Goal: Task Accomplishment & Management: Manage account settings

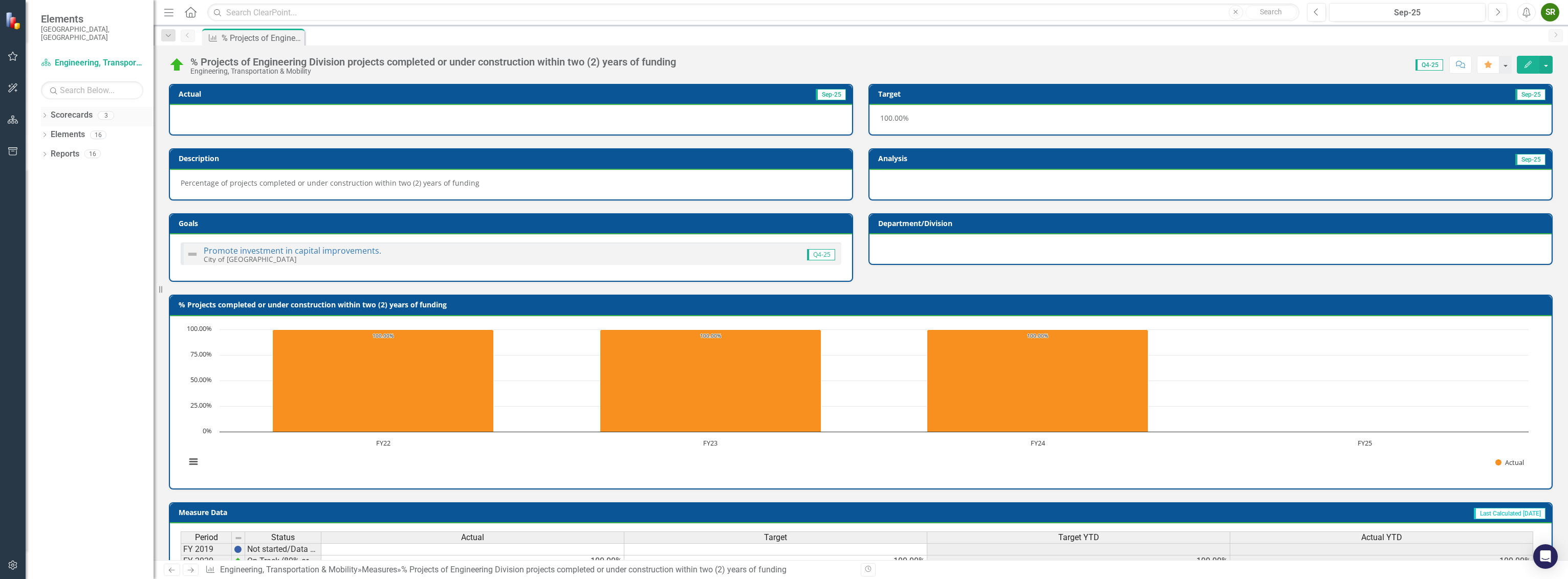
click at [61, 110] on link "Scorecards" at bounding box center [71, 115] width 42 height 12
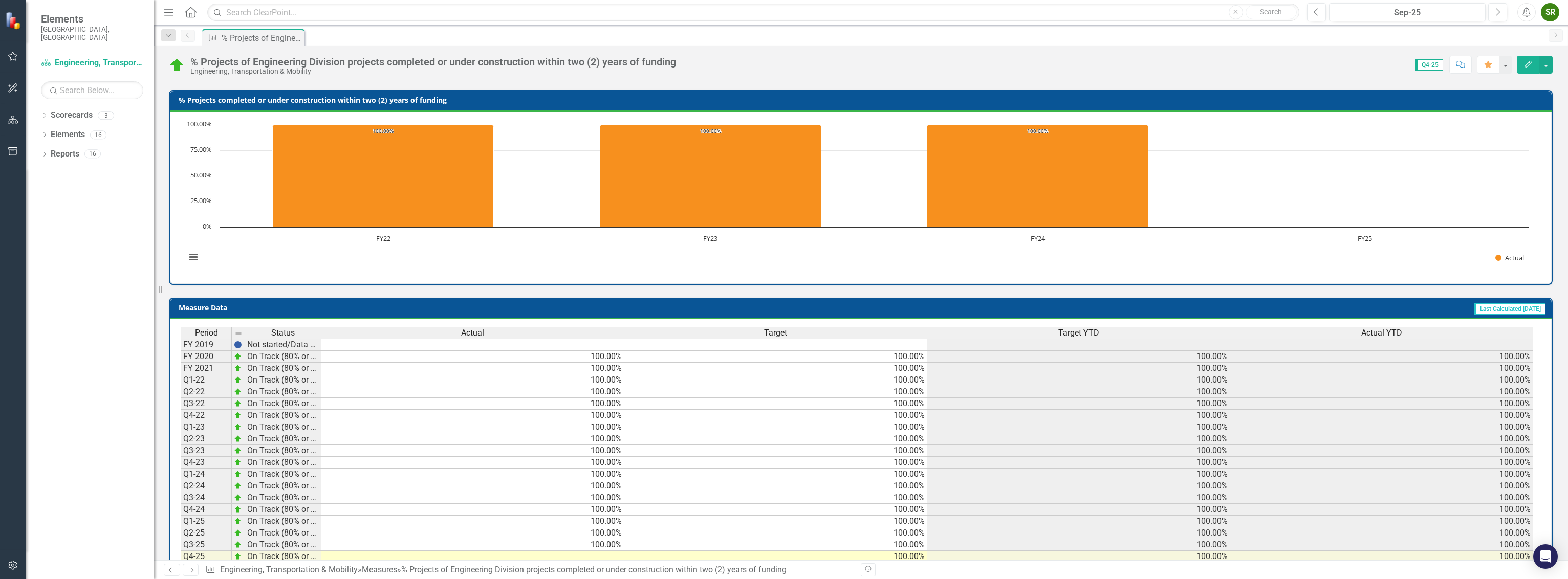
scroll to position [241, 0]
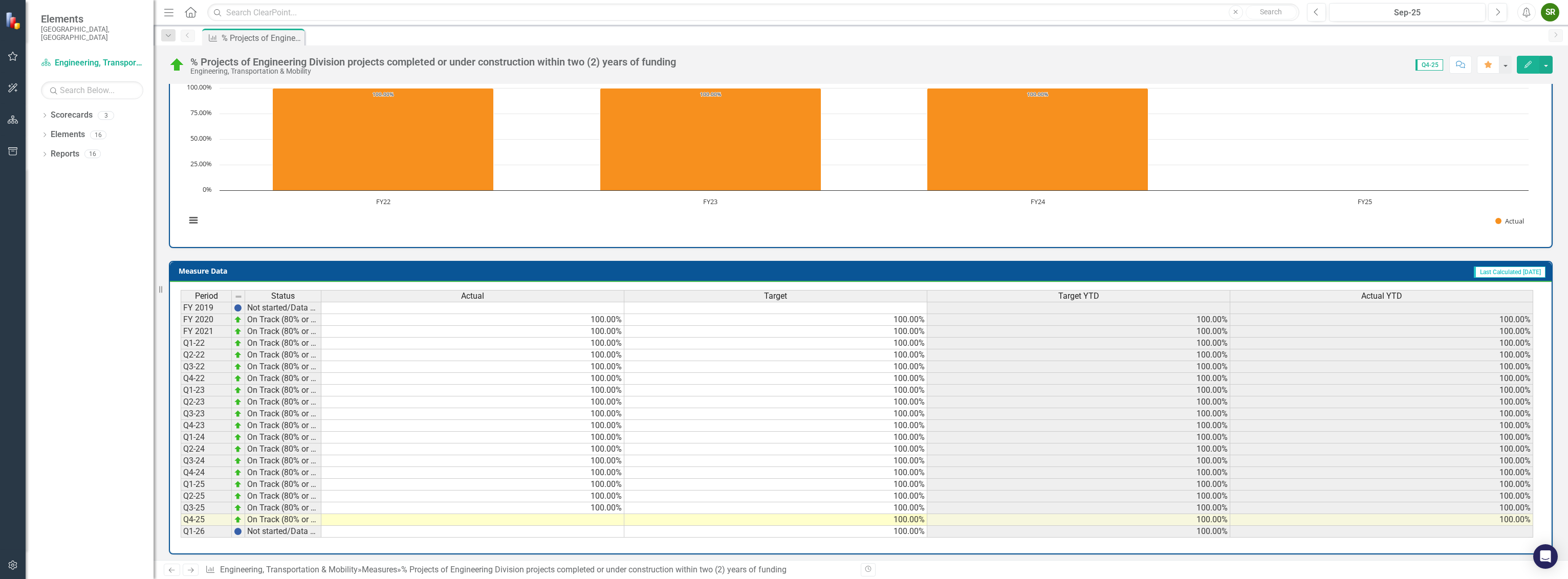
click at [602, 514] on td at bounding box center [472, 519] width 303 height 12
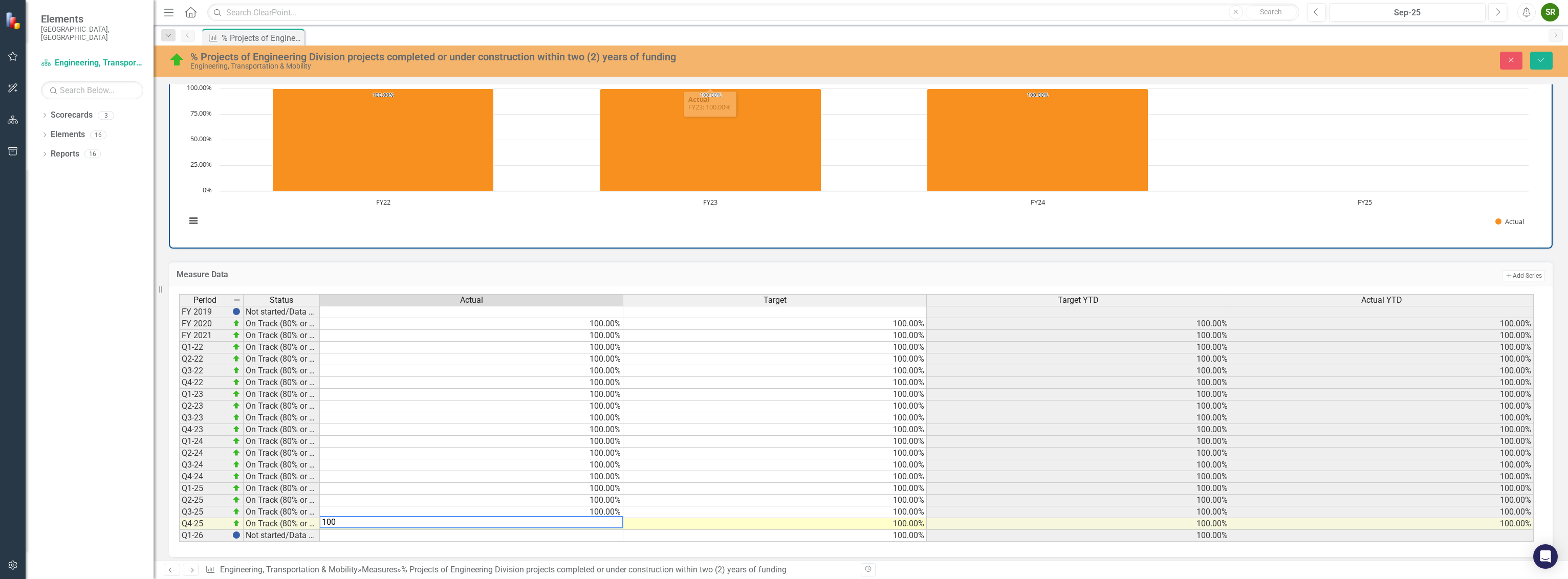
type textarea "100"
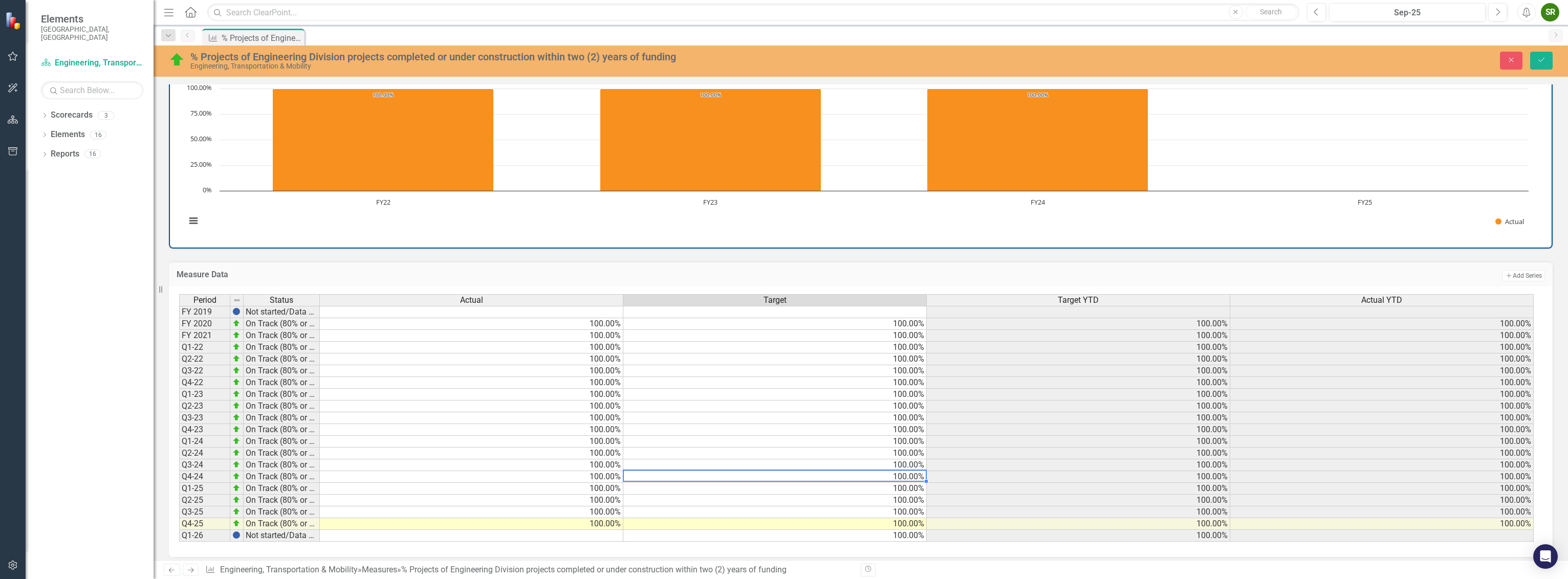
click at [682, 472] on td "100.00%" at bounding box center [775, 477] width 304 height 12
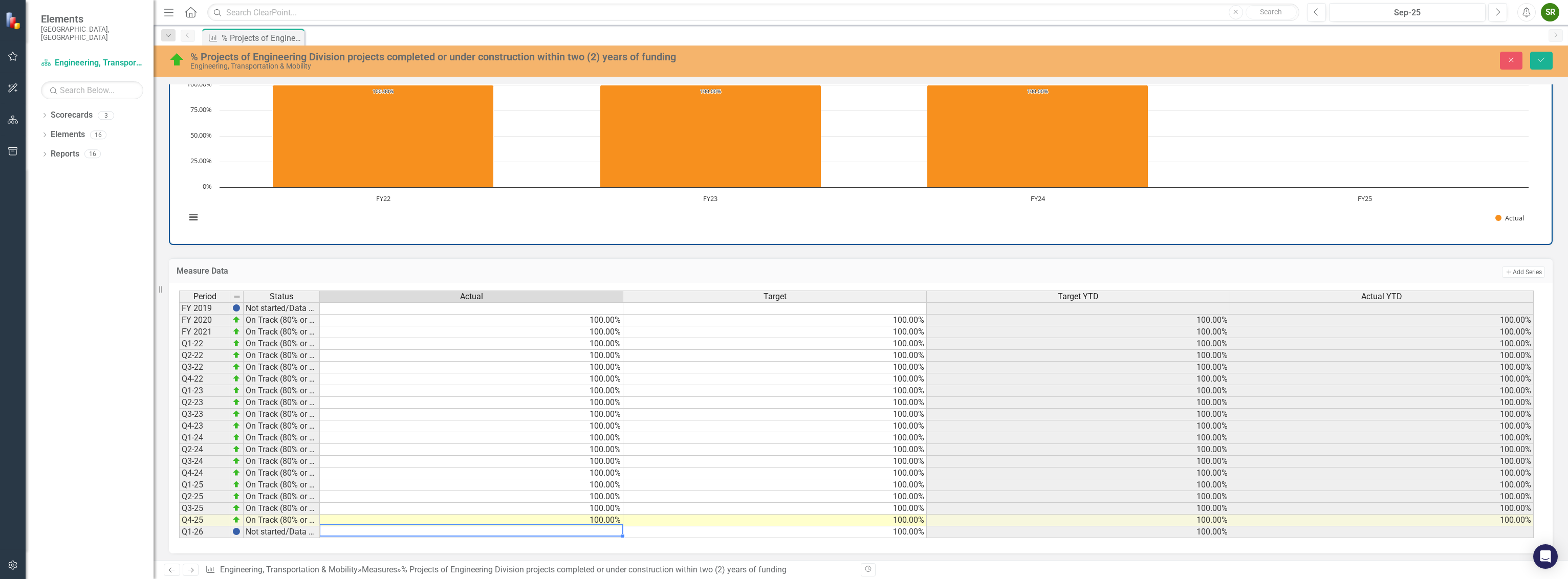
click at [596, 526] on td at bounding box center [471, 532] width 304 height 12
click at [574, 515] on td "100.00%" at bounding box center [471, 519] width 304 height 12
click at [1538, 59] on icon "Save" at bounding box center [1541, 60] width 9 height 7
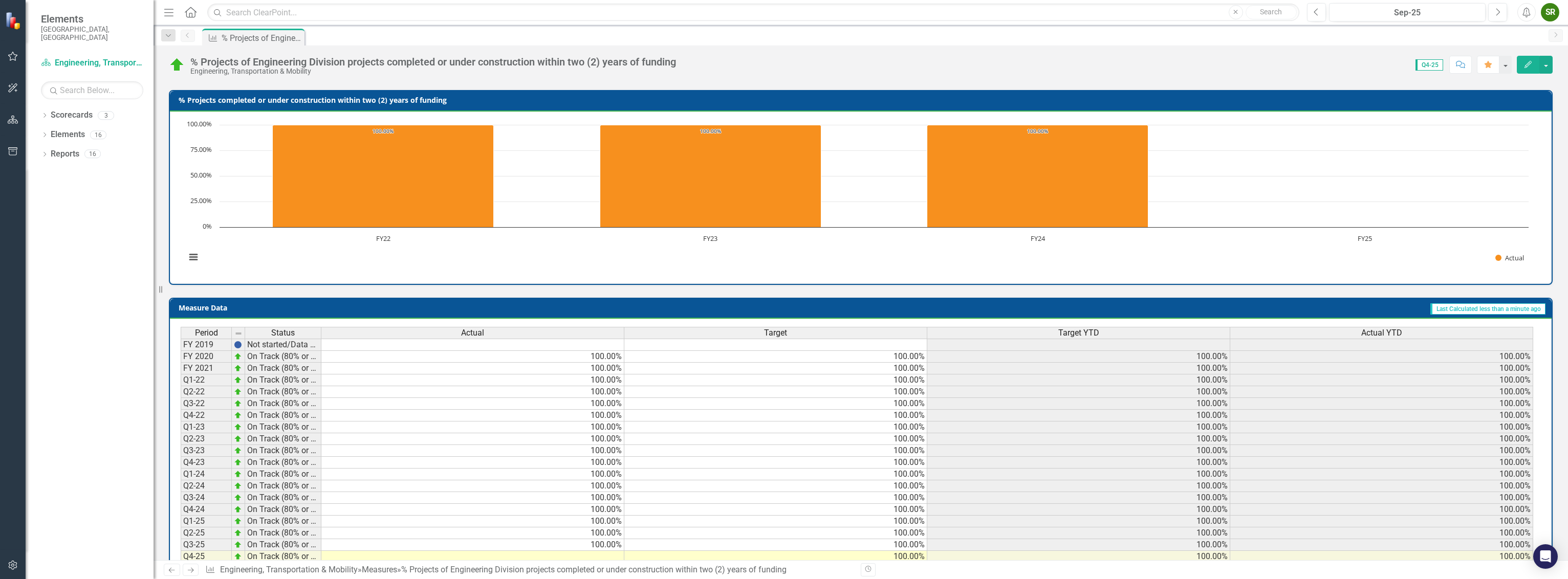
scroll to position [241, 0]
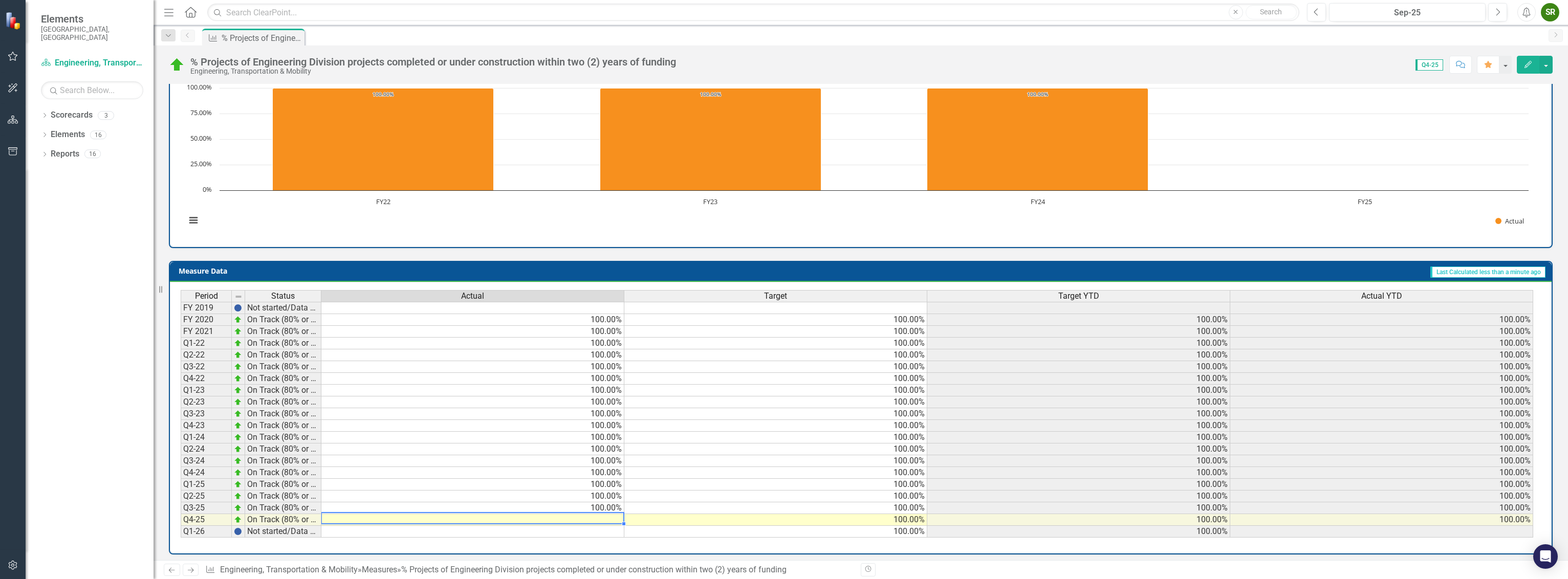
click at [614, 514] on td at bounding box center [472, 519] width 303 height 12
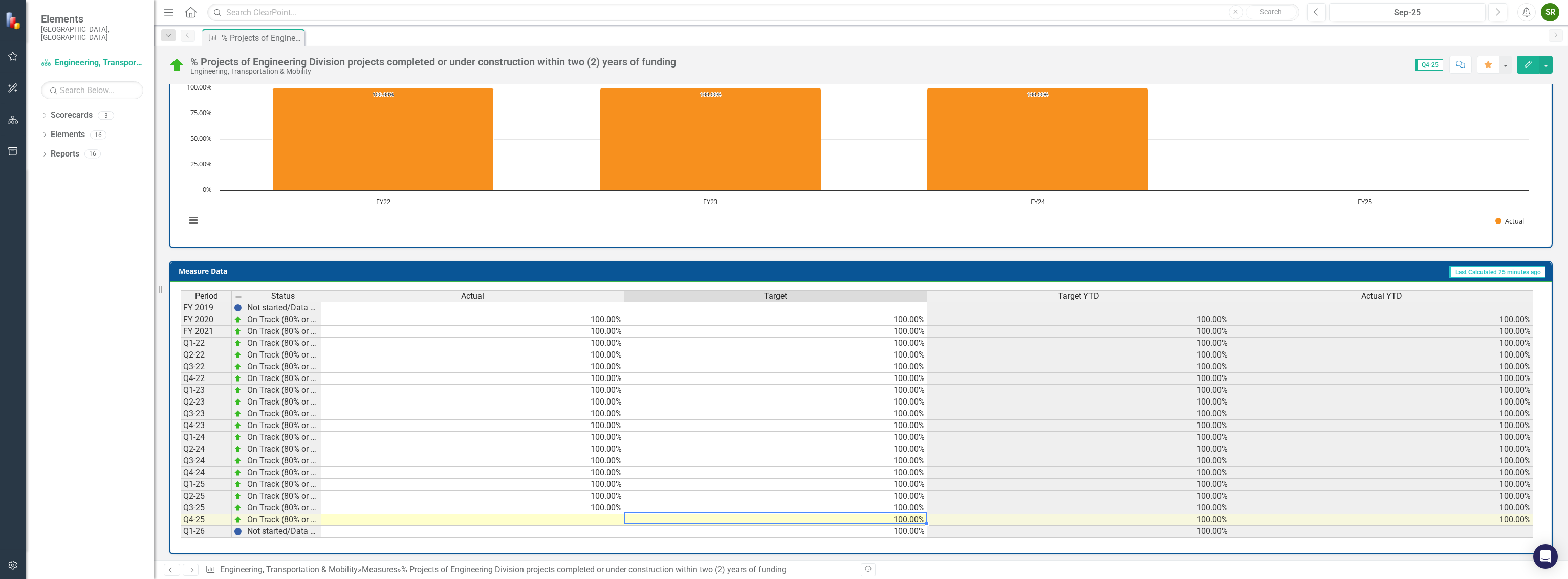
click at [639, 514] on td "100.00%" at bounding box center [775, 519] width 303 height 12
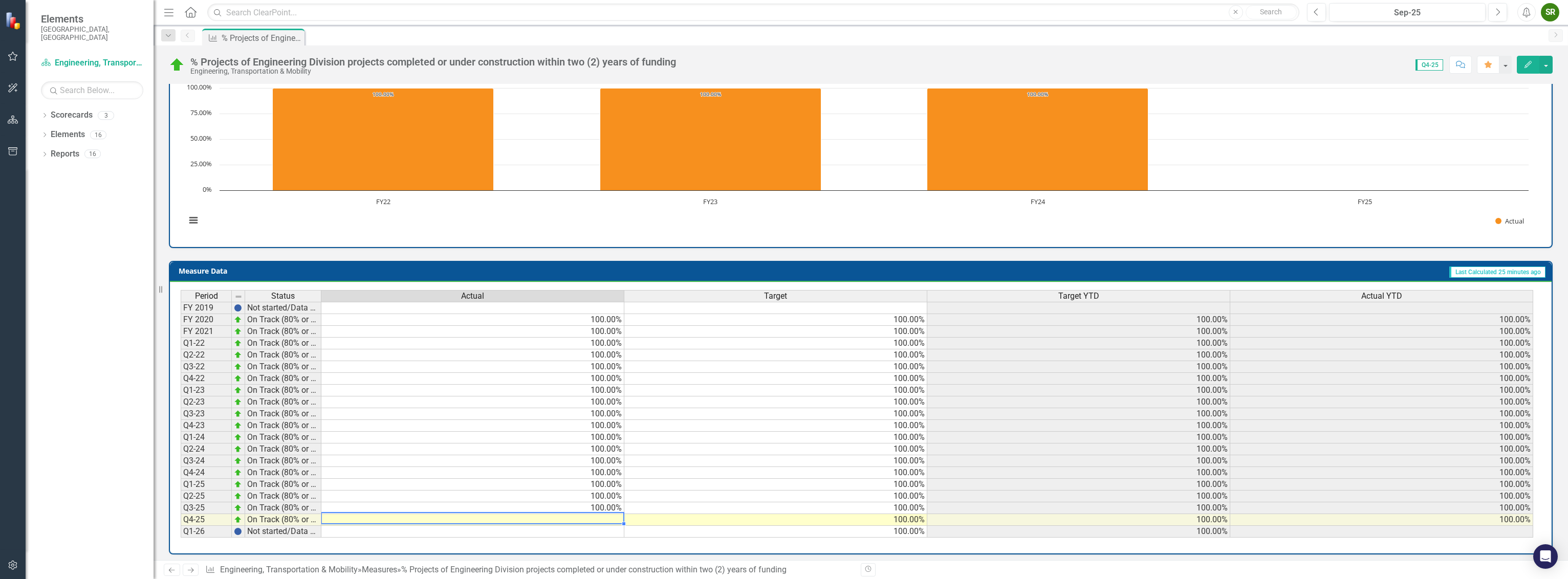
click at [610, 514] on td at bounding box center [472, 519] width 303 height 12
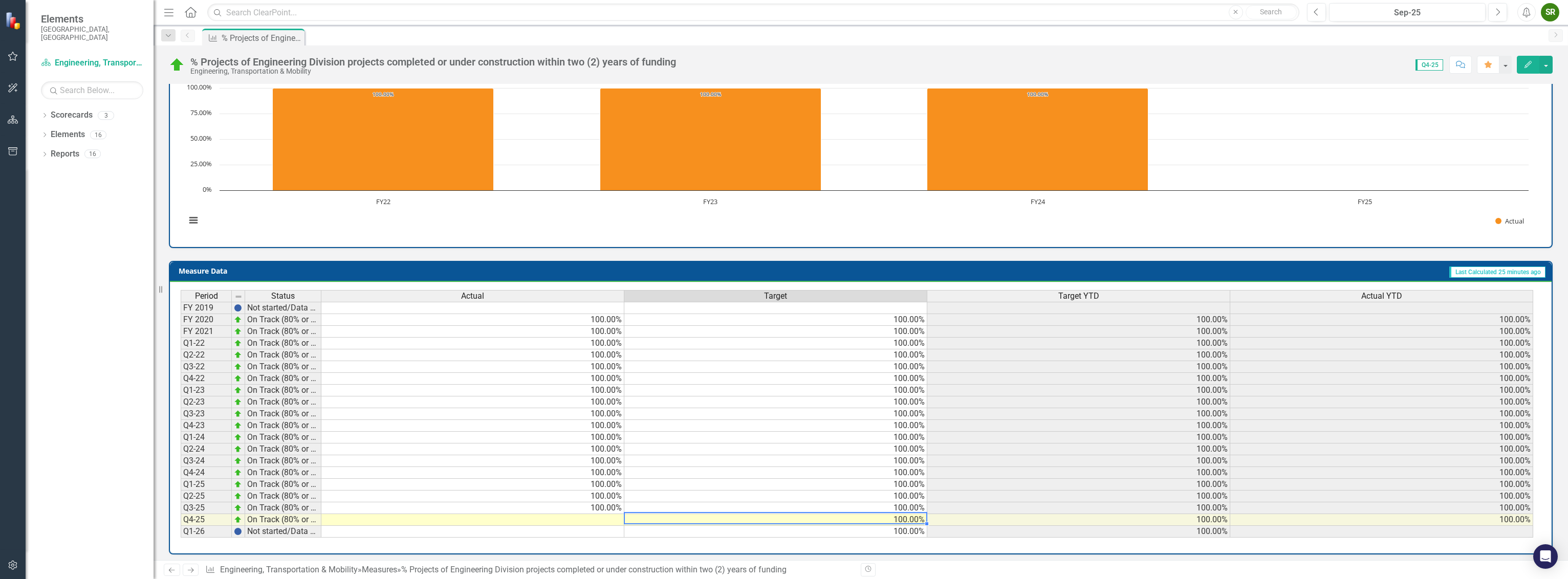
click at [657, 514] on td "100.00%" at bounding box center [775, 519] width 303 height 12
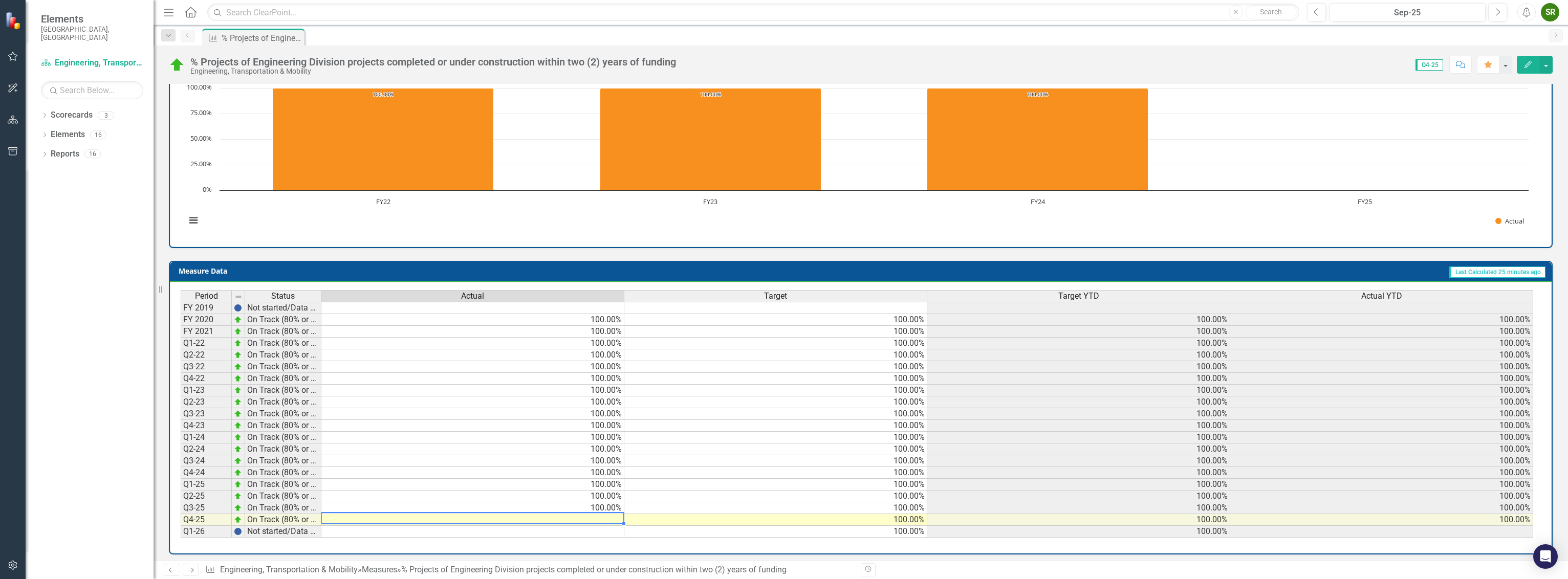
click at [607, 514] on td at bounding box center [472, 519] width 303 height 12
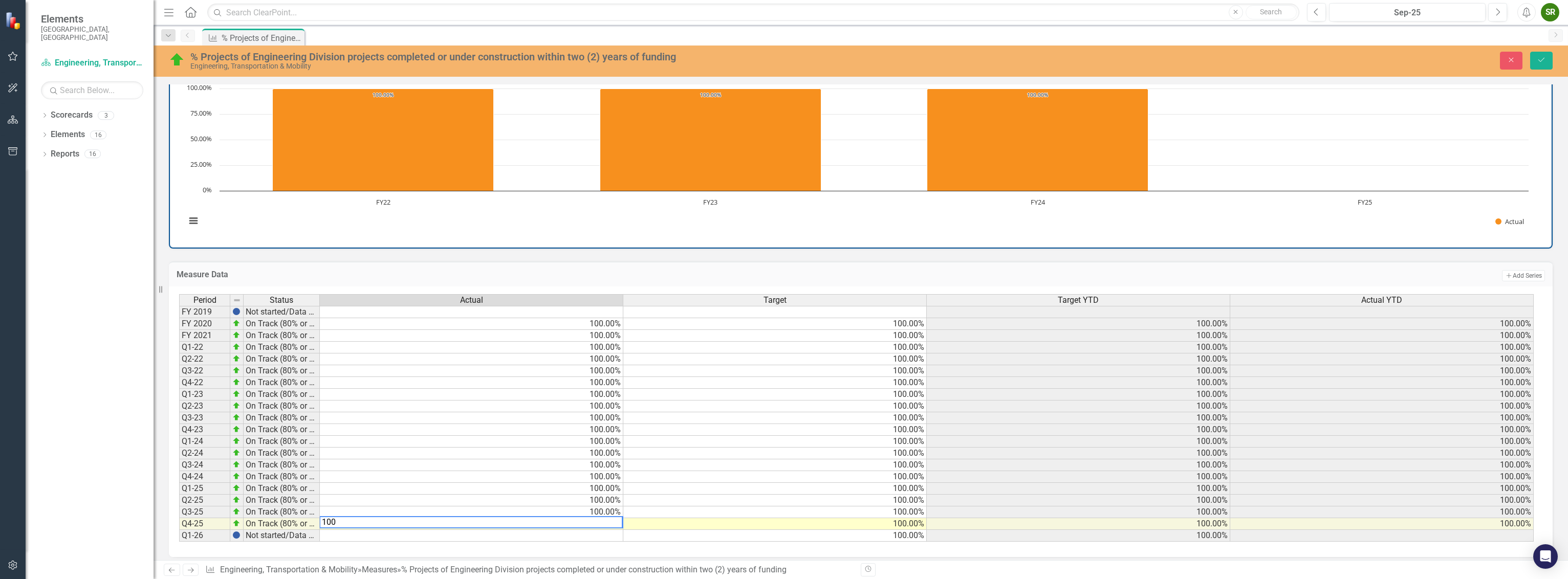
type textarea "100"
click at [668, 496] on td "100.00%" at bounding box center [775, 500] width 304 height 12
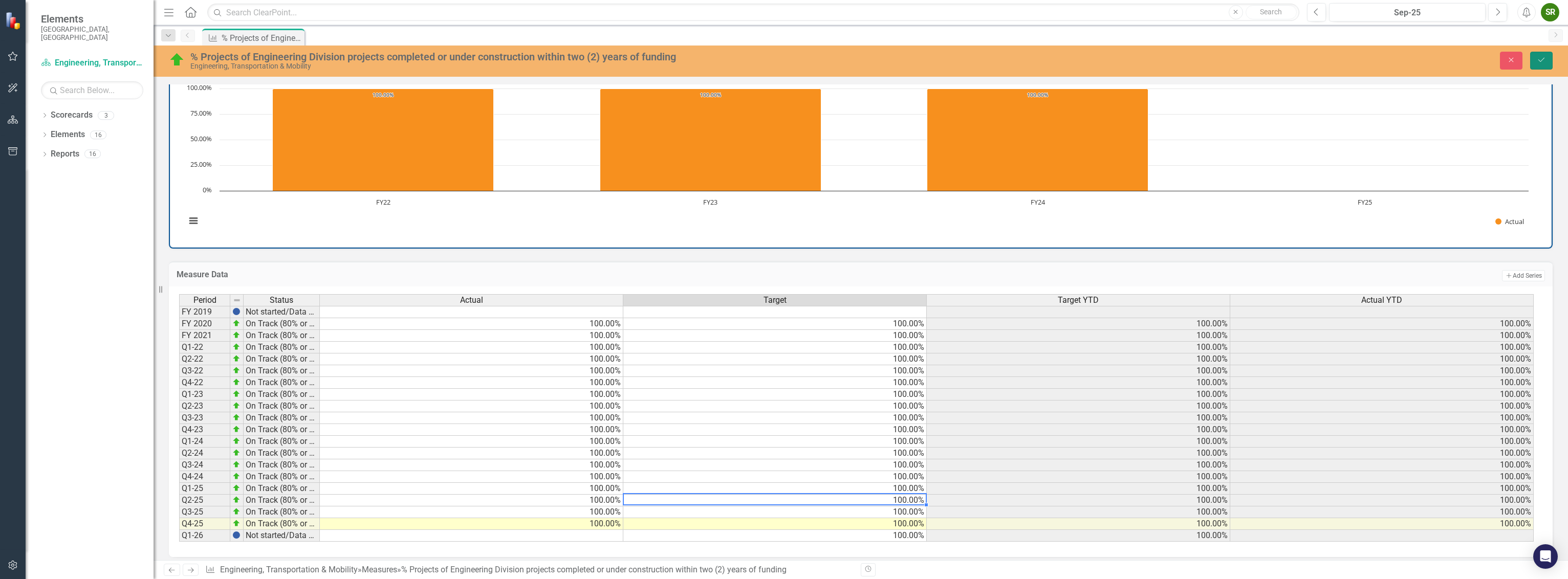
drag, startPoint x: 1542, startPoint y: 61, endPoint x: 830, endPoint y: 479, distance: 825.6
click at [1542, 61] on icon "Save" at bounding box center [1541, 60] width 9 height 7
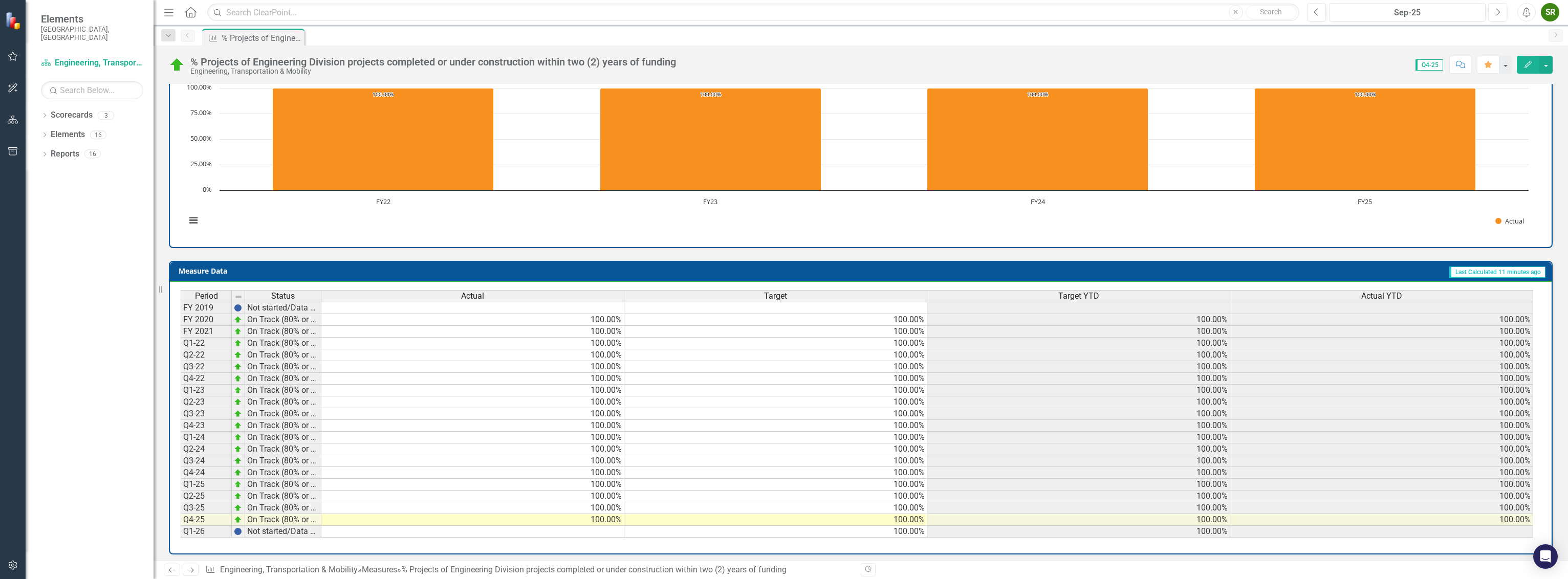
click at [766, 526] on td "100.00%" at bounding box center [775, 532] width 303 height 12
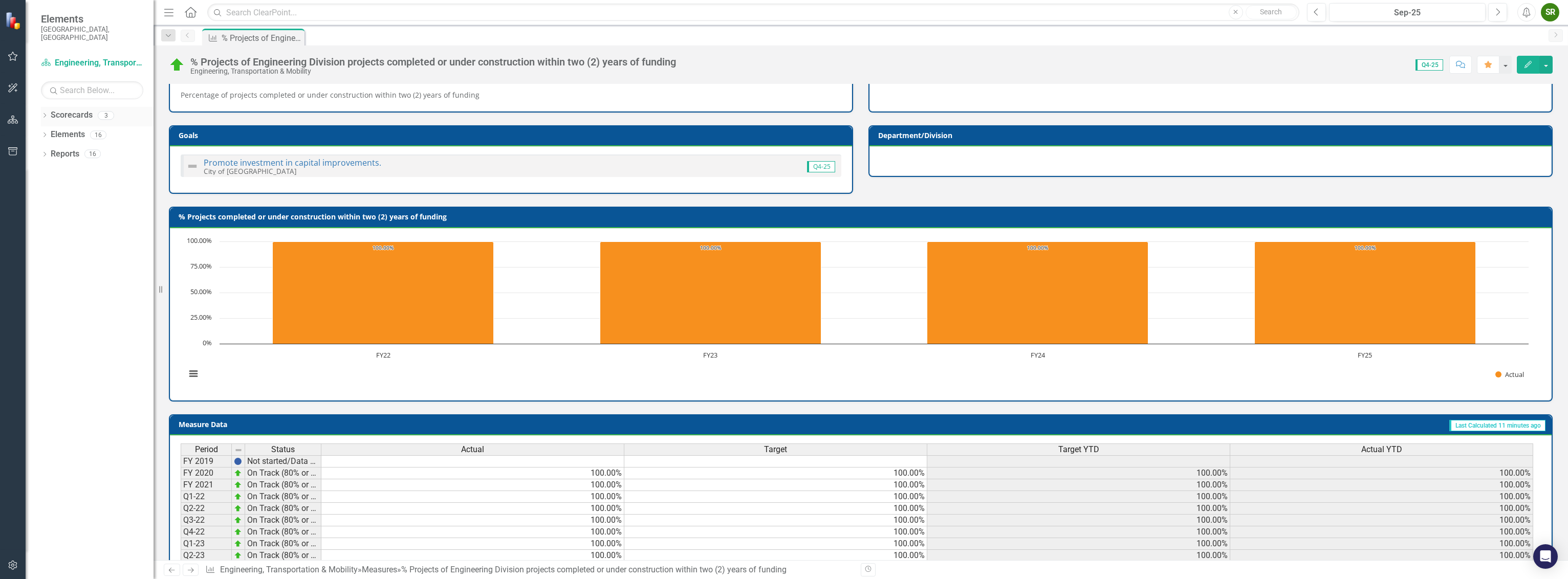
click at [76, 110] on link "Scorecards" at bounding box center [71, 115] width 42 height 12
click at [15, 84] on icon "button" at bounding box center [13, 88] width 9 height 9
click at [9, 120] on icon "button" at bounding box center [13, 119] width 11 height 8
click at [74, 148] on link "Reports" at bounding box center [64, 154] width 29 height 12
click at [10, 148] on icon "button" at bounding box center [13, 151] width 11 height 8
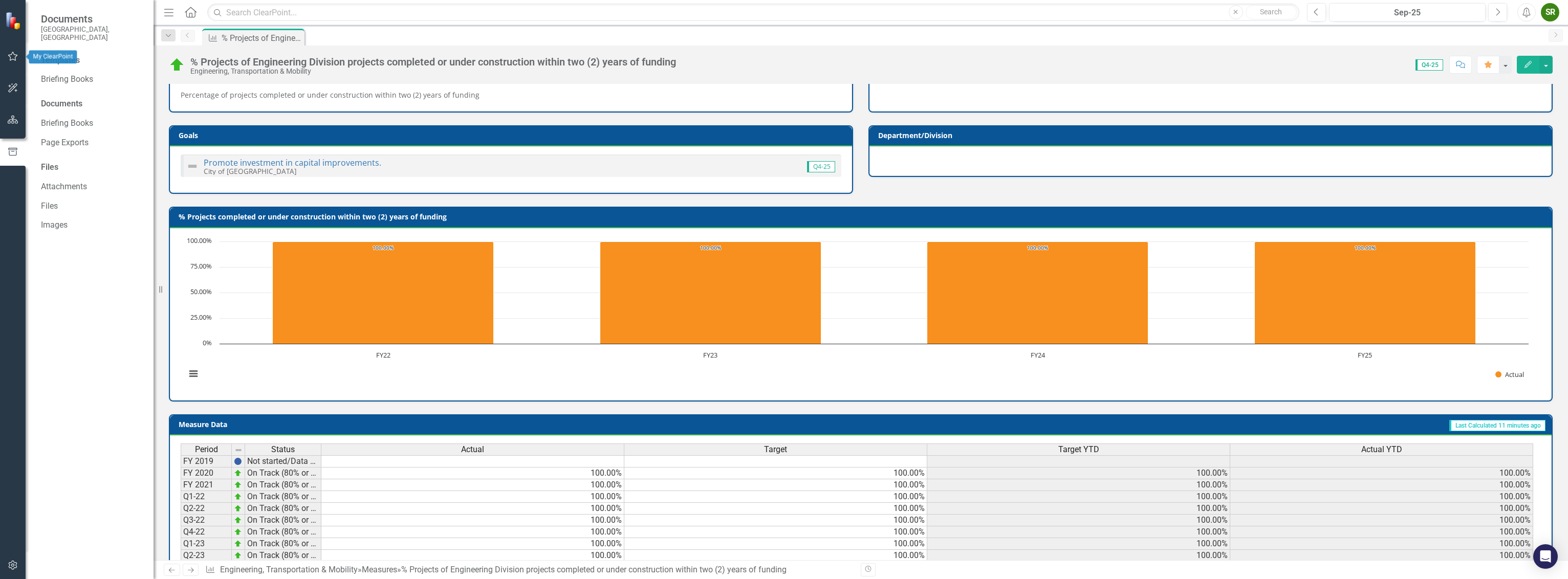
click at [13, 50] on button "button" at bounding box center [13, 56] width 23 height 21
click at [72, 154] on link "My Scorecard" at bounding box center [92, 159] width 102 height 12
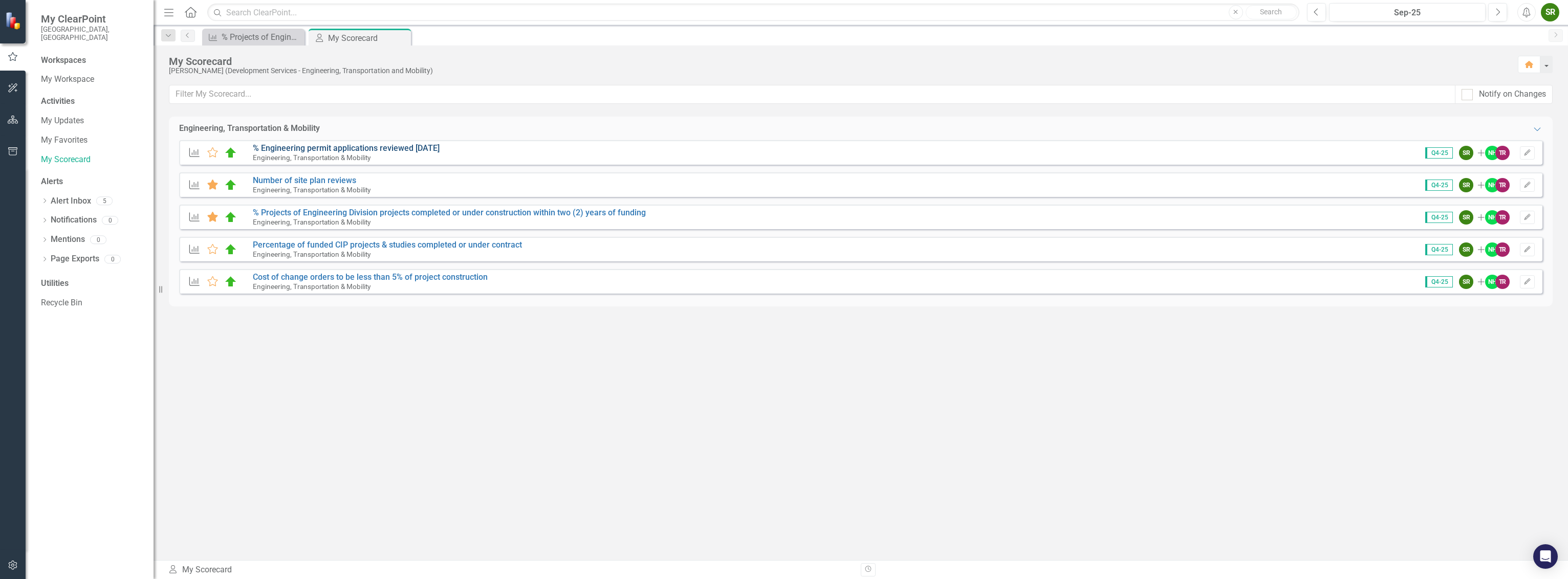
click at [303, 147] on link "% Engineering permit applications reviewed [DATE]" at bounding box center [346, 148] width 186 height 9
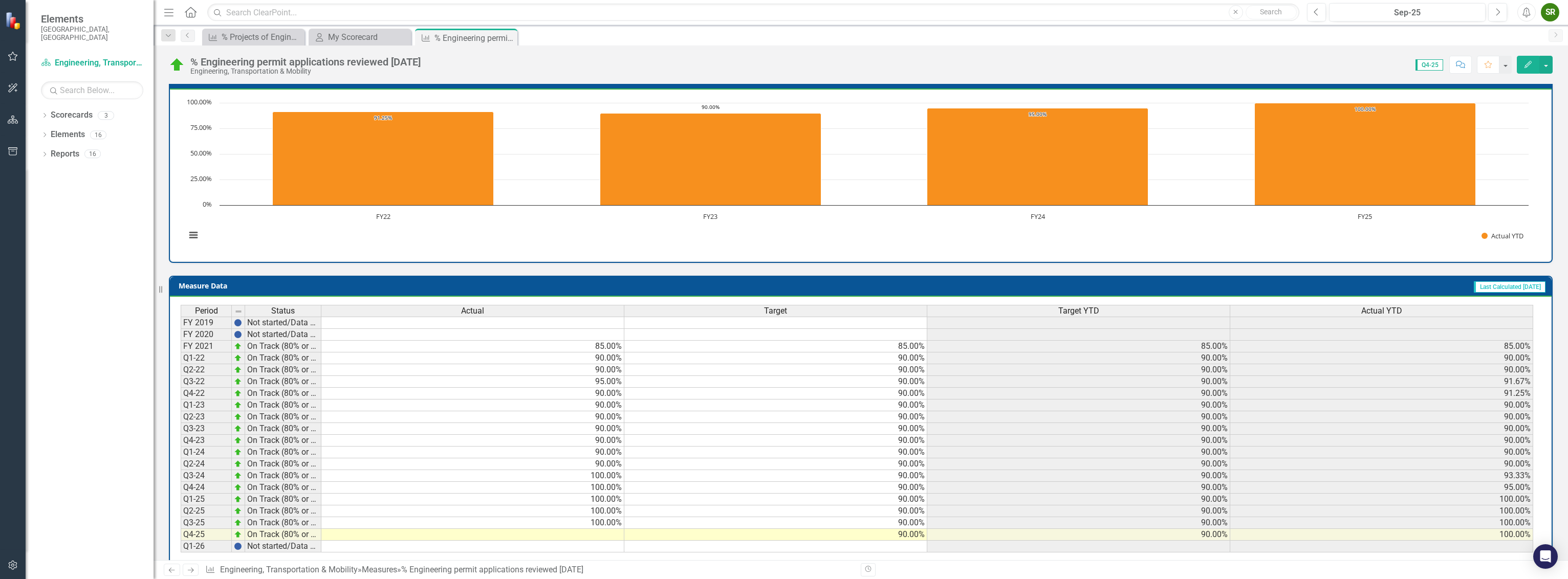
scroll to position [251, 0]
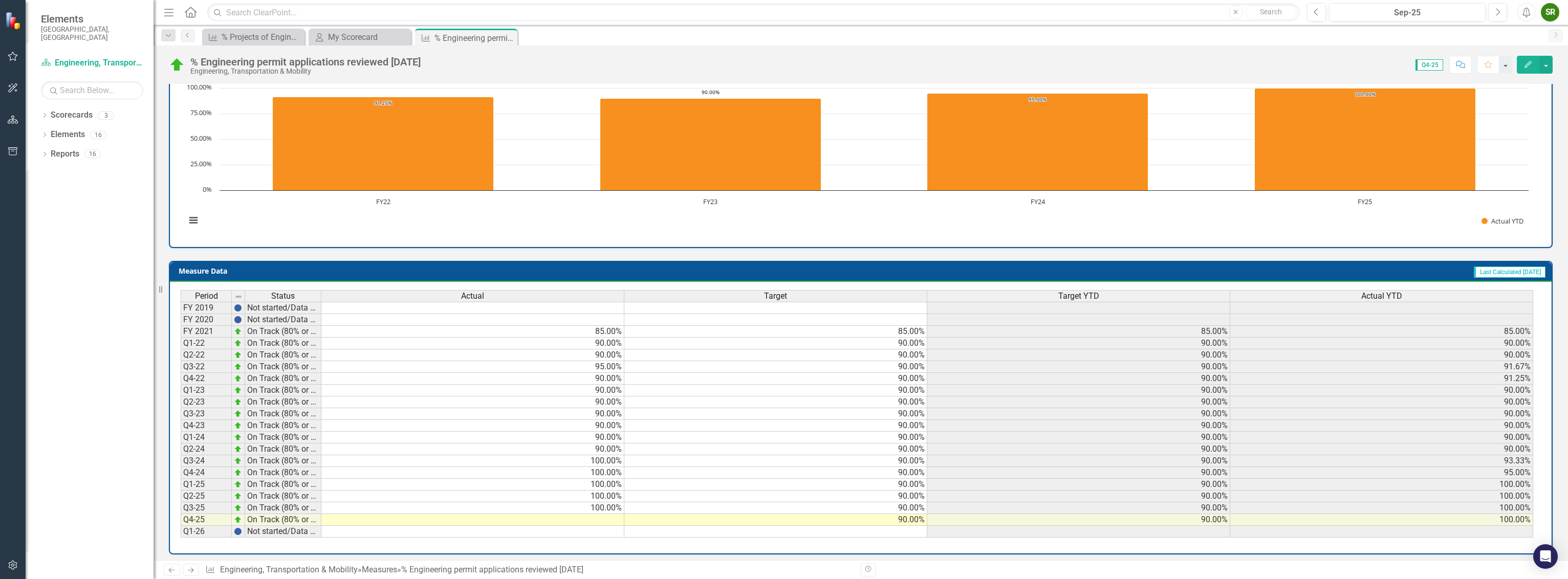
click at [606, 516] on td at bounding box center [472, 519] width 303 height 12
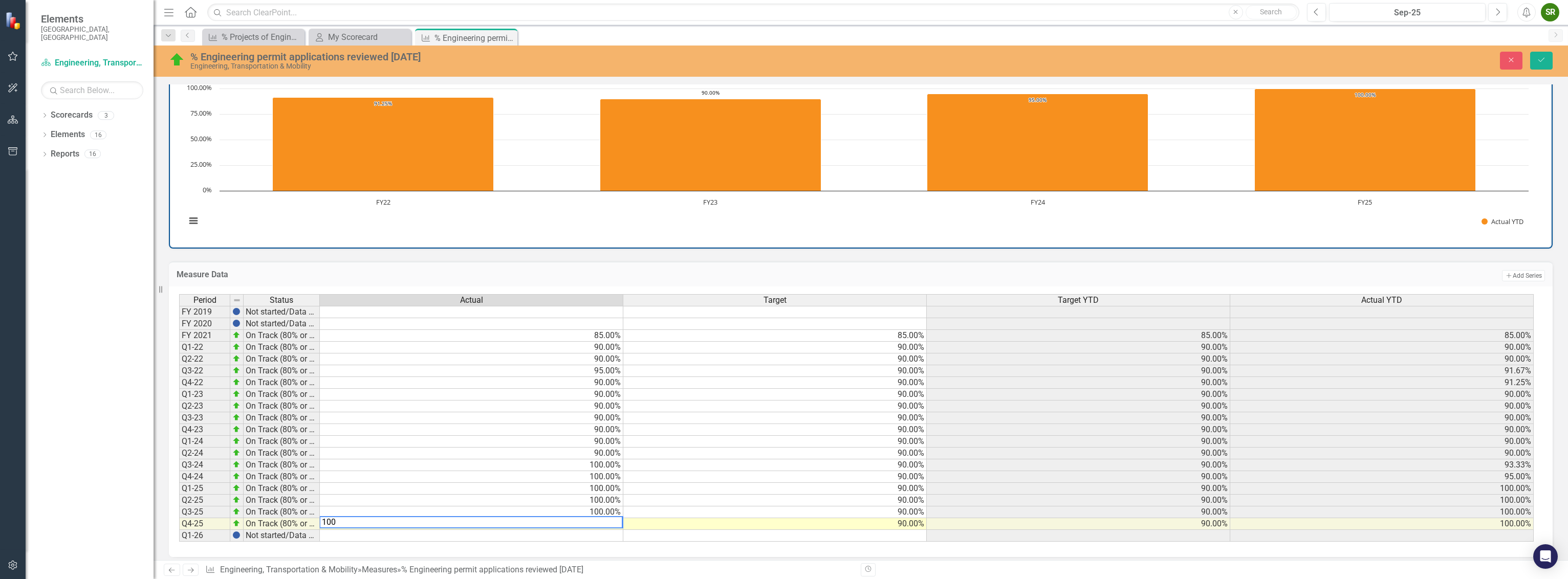
type textarea "90"
click at [702, 499] on td "90.00%" at bounding box center [775, 500] width 304 height 12
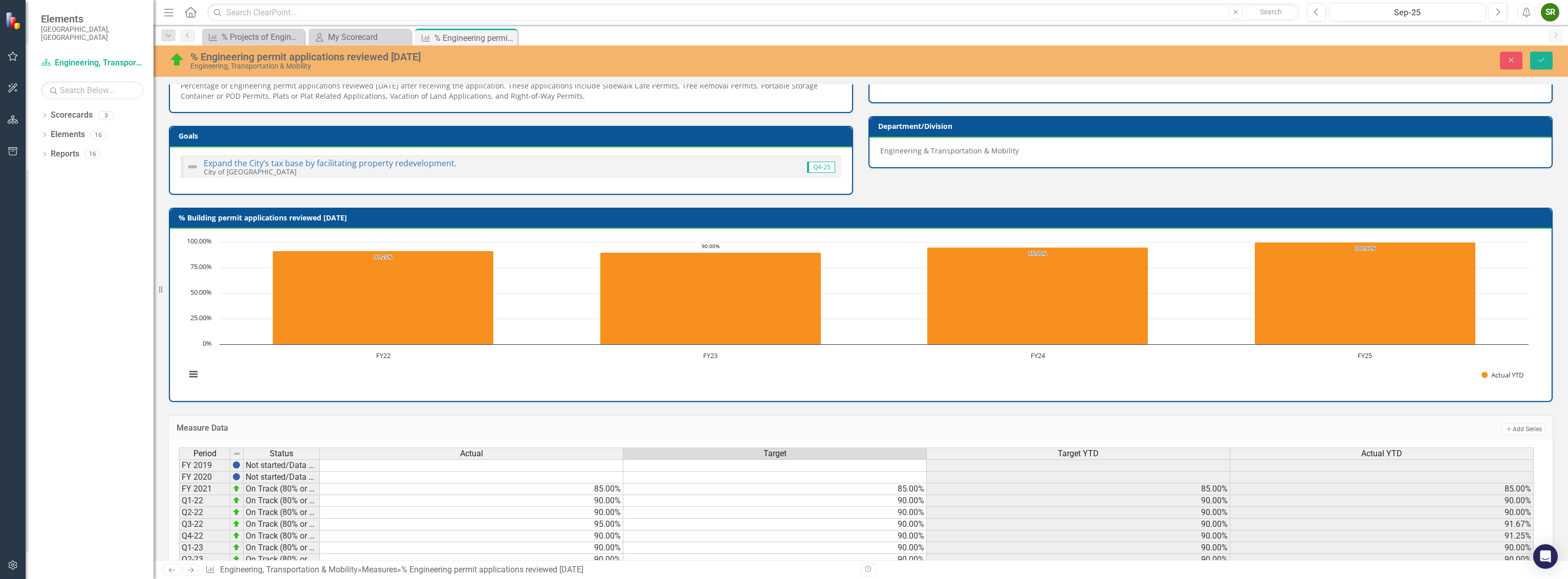
scroll to position [0, 0]
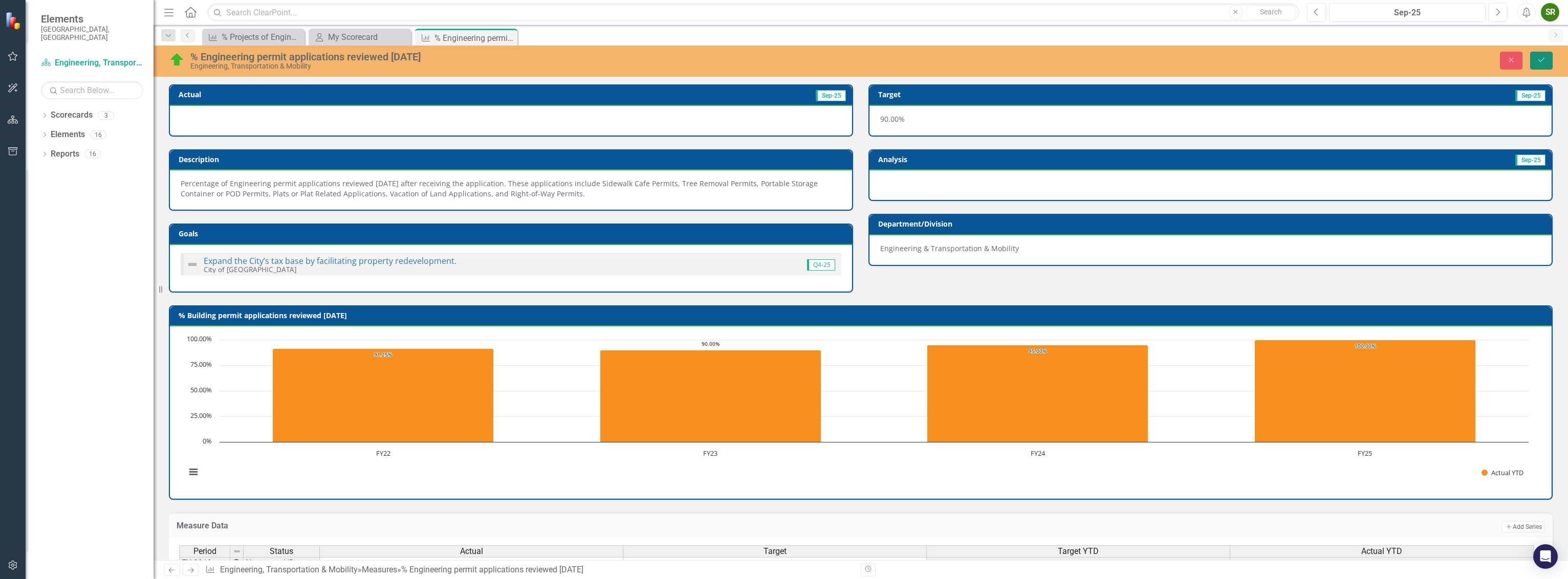
click at [1539, 59] on icon "Save" at bounding box center [1541, 60] width 9 height 7
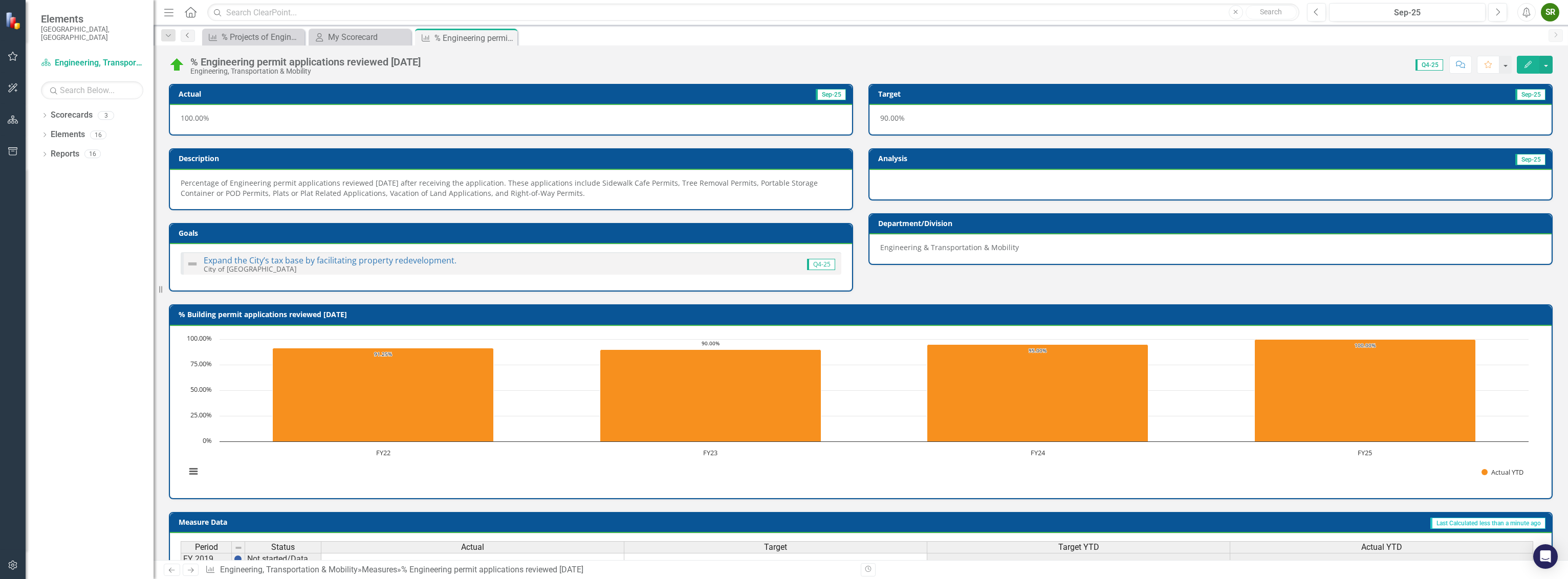
click at [185, 36] on icon "Previous" at bounding box center [187, 35] width 8 height 7
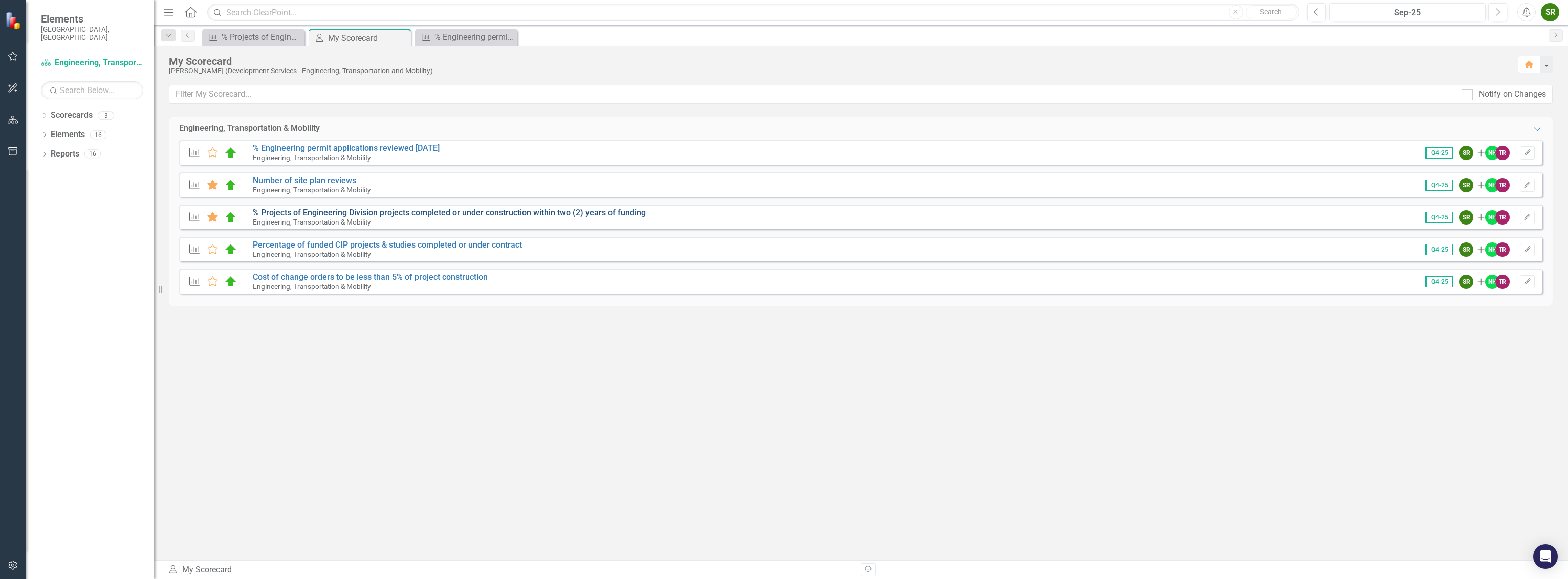
click at [309, 208] on link "% Projects of Engineering Division projects completed or under construction wit…" at bounding box center [449, 212] width 393 height 9
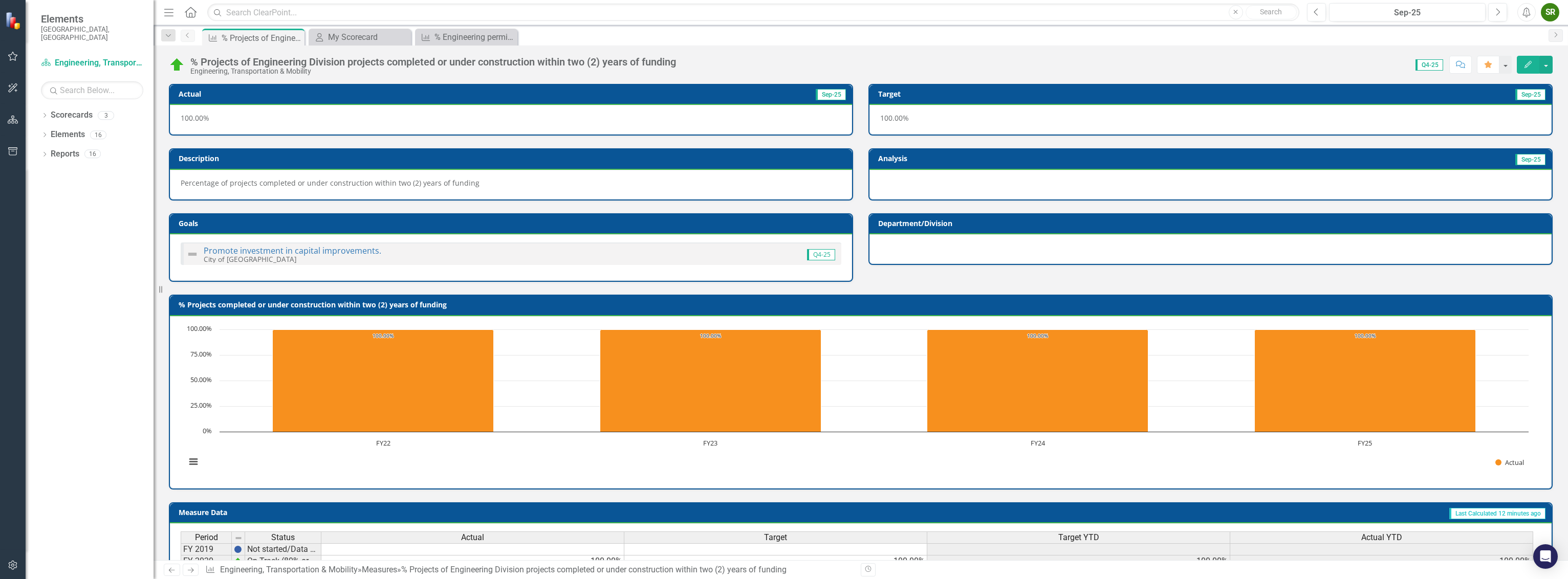
click at [188, 35] on icon "Previous" at bounding box center [187, 35] width 8 height 7
click at [169, 35] on icon "Dropdown" at bounding box center [169, 36] width 9 height 7
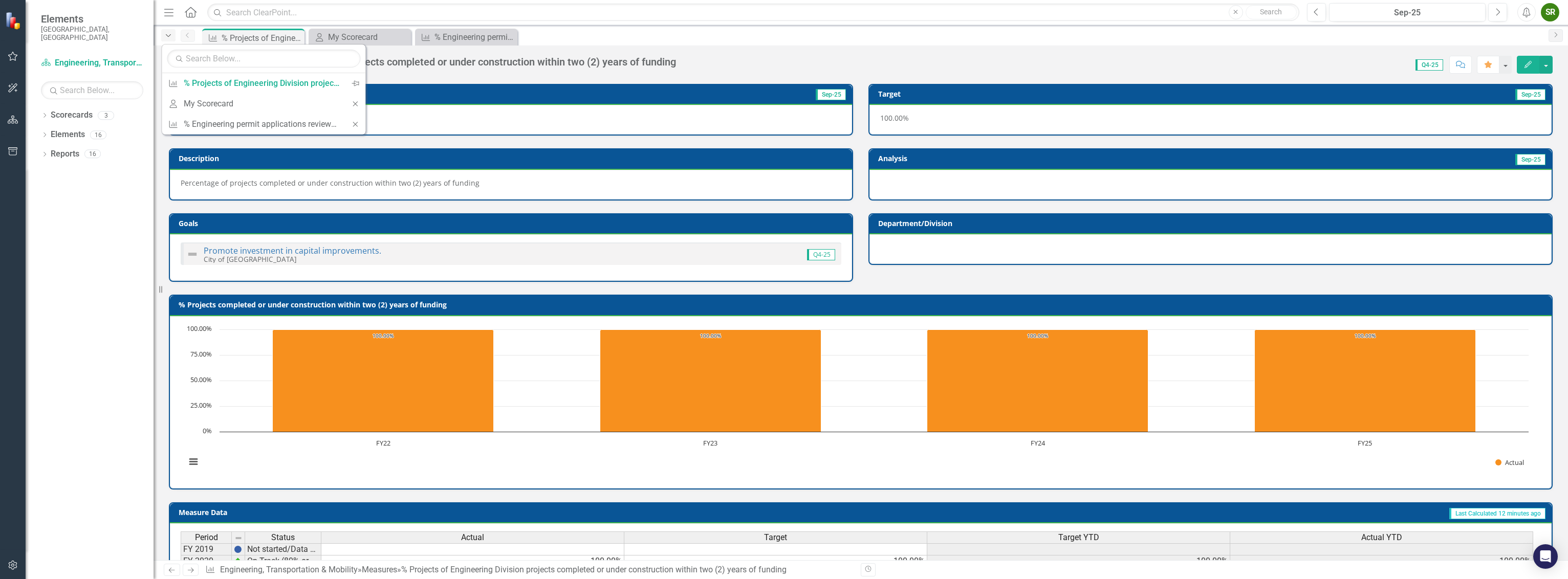
click at [169, 35] on icon "Dropdown" at bounding box center [169, 36] width 9 height 7
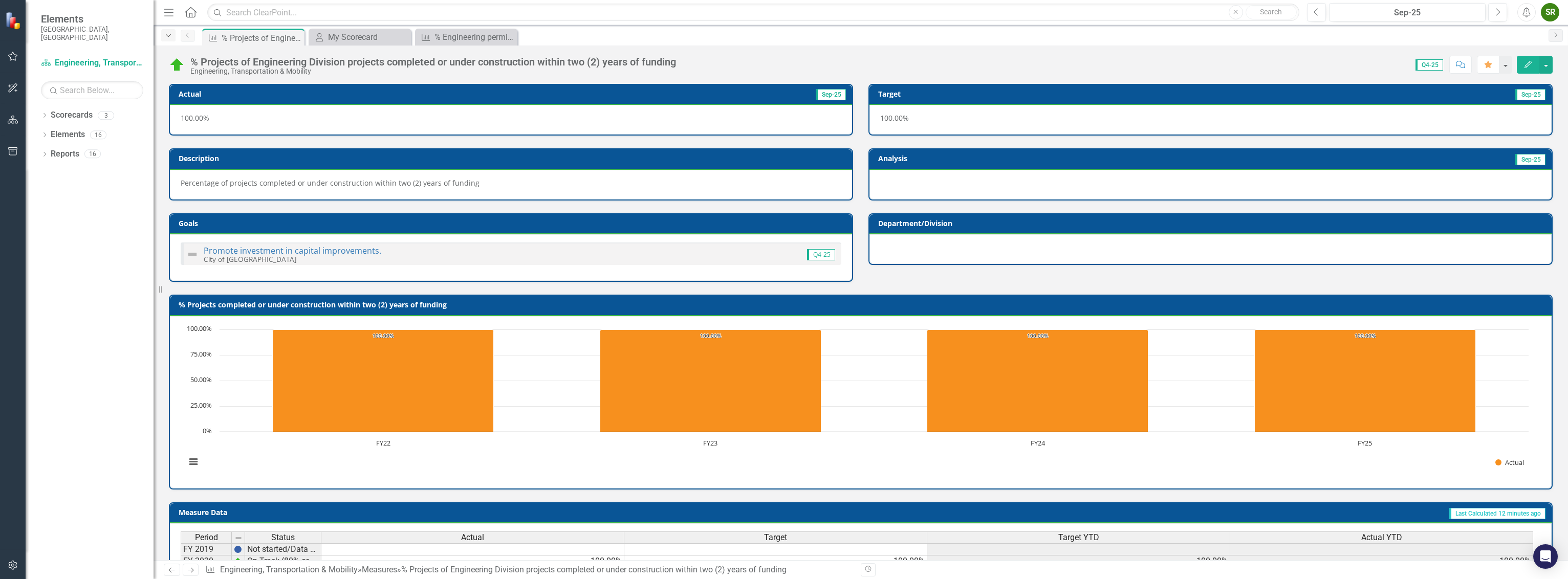
click at [170, 34] on icon "Dropdown" at bounding box center [169, 36] width 9 height 7
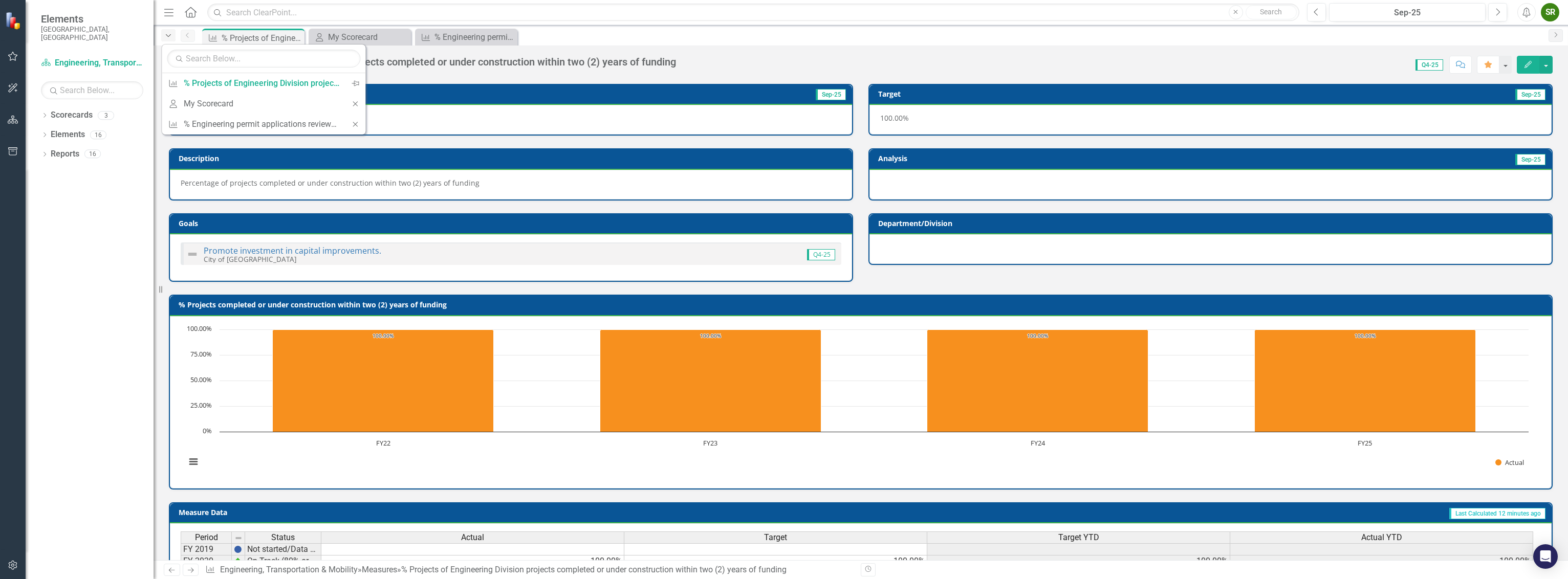
click at [170, 34] on icon "Dropdown" at bounding box center [169, 36] width 9 height 7
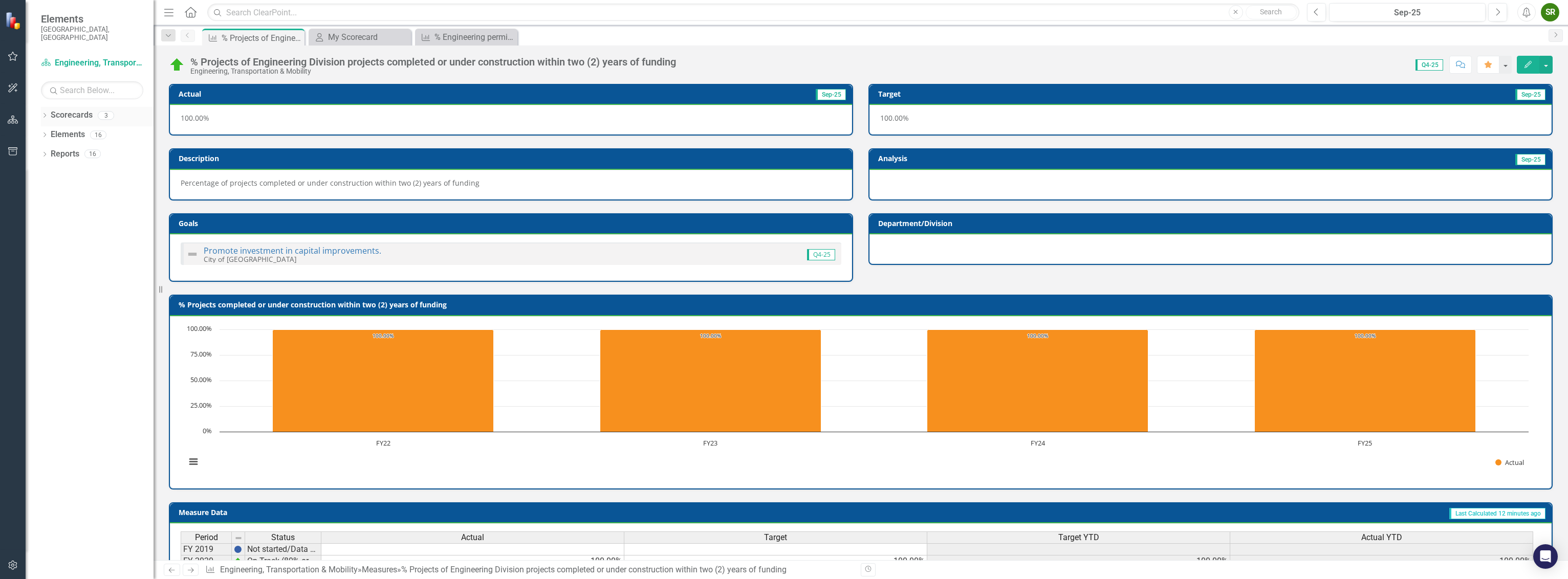
click at [70, 111] on link "Scorecards" at bounding box center [71, 115] width 42 height 12
click at [350, 35] on div "My Scorecard" at bounding box center [361, 37] width 67 height 13
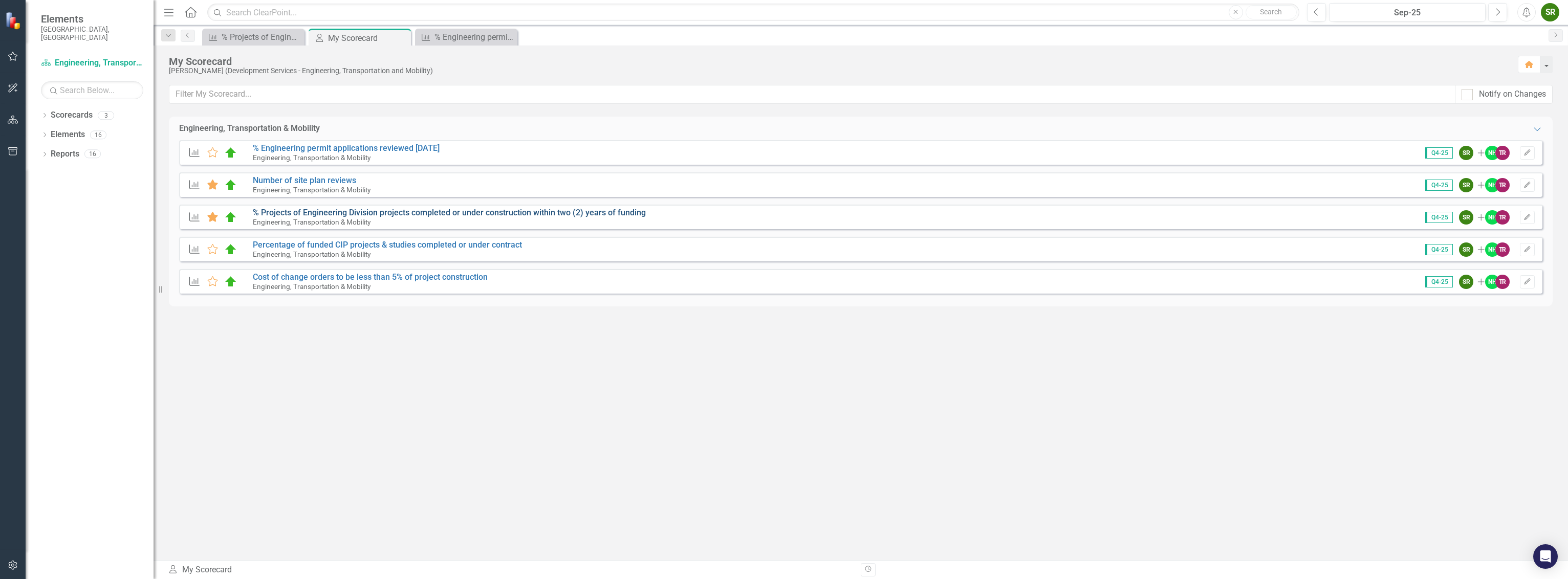
click at [309, 215] on link "% Projects of Engineering Division projects completed or under construction wit…" at bounding box center [449, 212] width 393 height 9
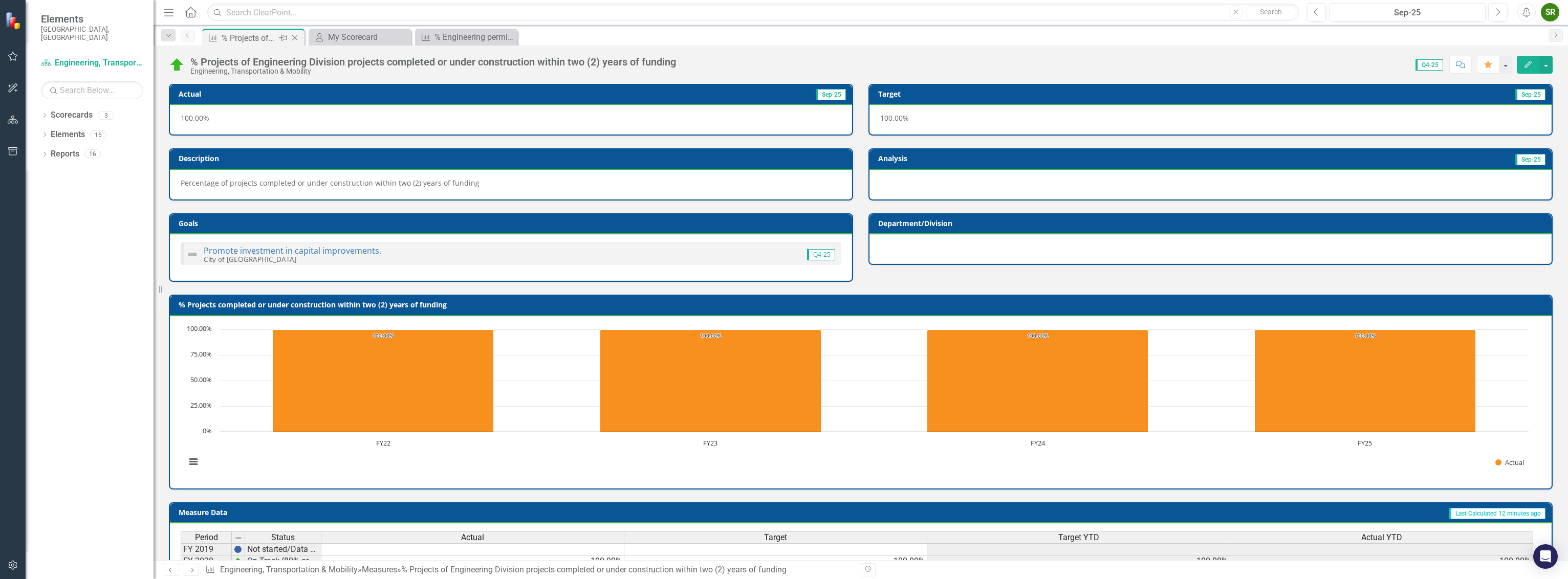
click at [242, 36] on div "% Projects of Engineering Division projects completed or under construction wit…" at bounding box center [249, 38] width 55 height 13
click at [344, 31] on div "My Scorecard" at bounding box center [361, 37] width 67 height 13
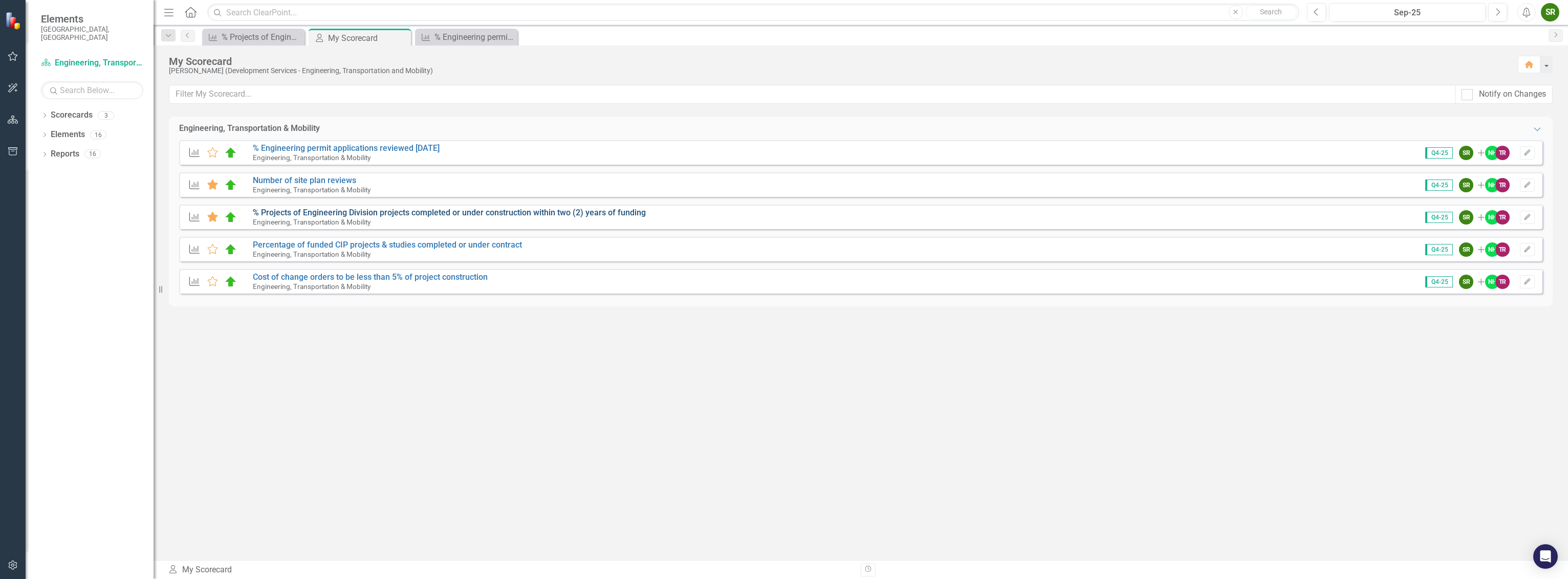
click at [323, 210] on link "% Projects of Engineering Division projects completed or under construction wit…" at bounding box center [449, 212] width 393 height 9
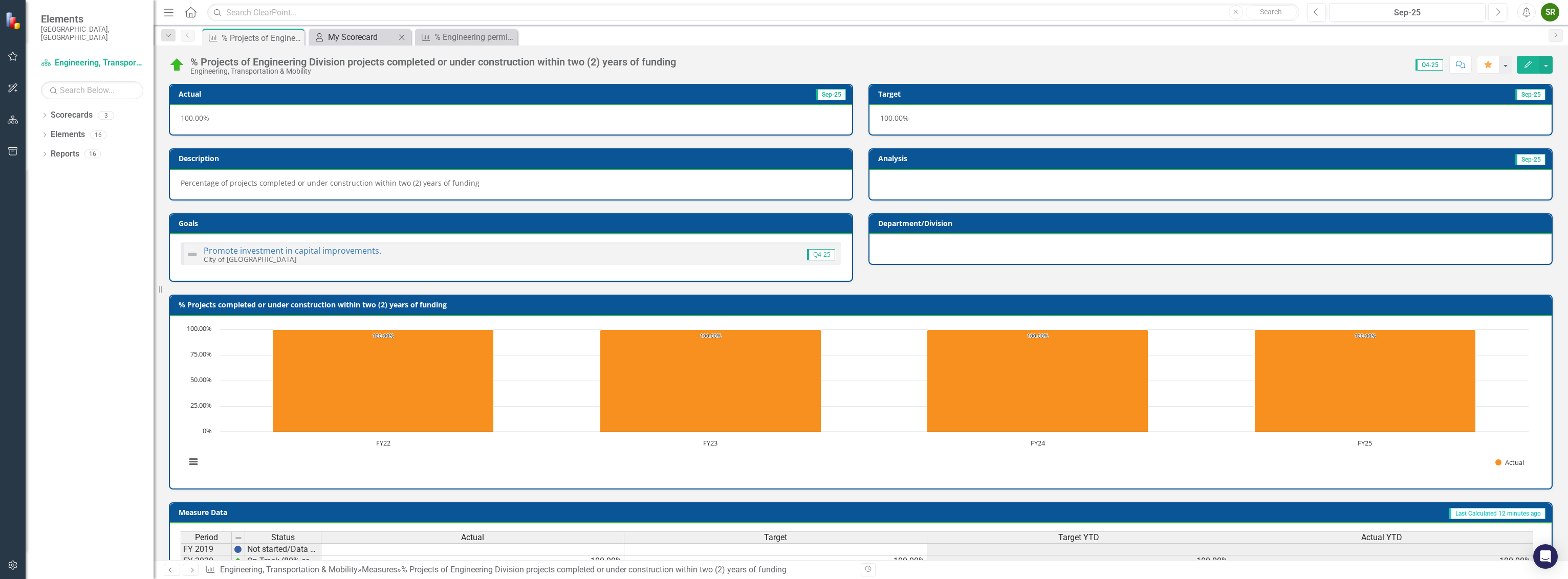
click at [351, 39] on div "My Scorecard" at bounding box center [361, 37] width 67 height 13
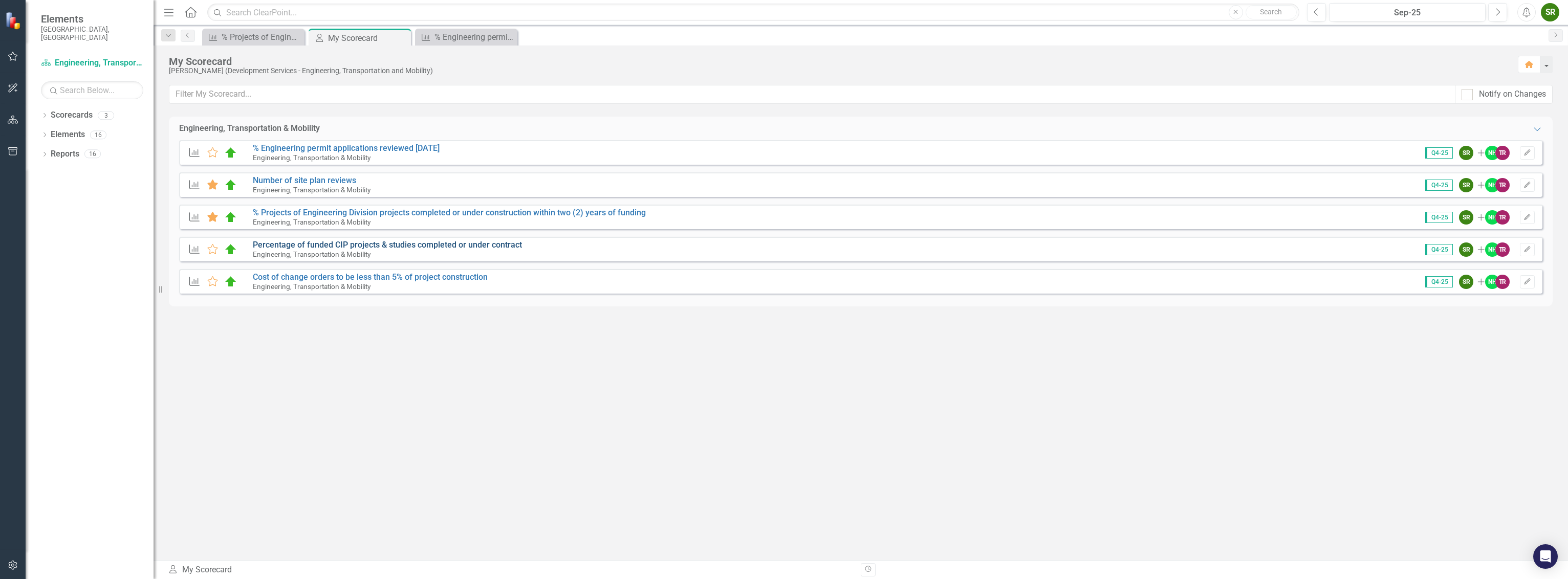
click at [320, 249] on link "Percentage of funded CIP projects & studies completed or under contract" at bounding box center [387, 245] width 269 height 9
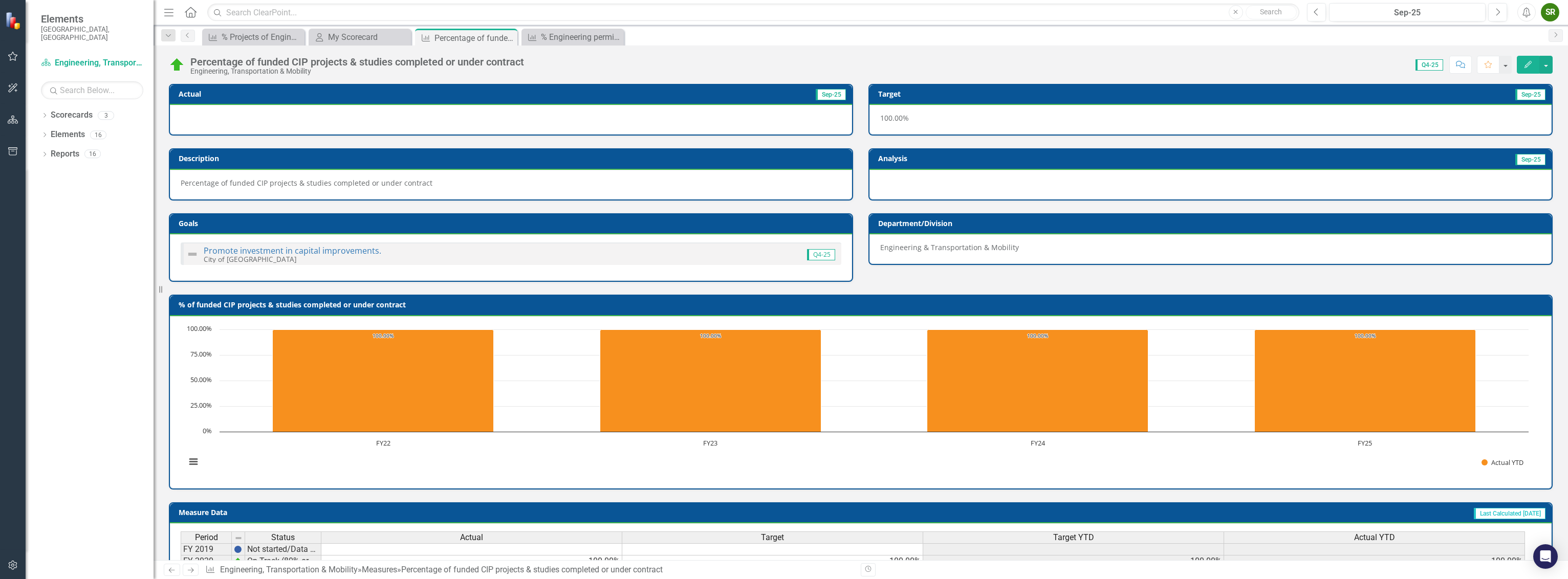
scroll to position [241, 0]
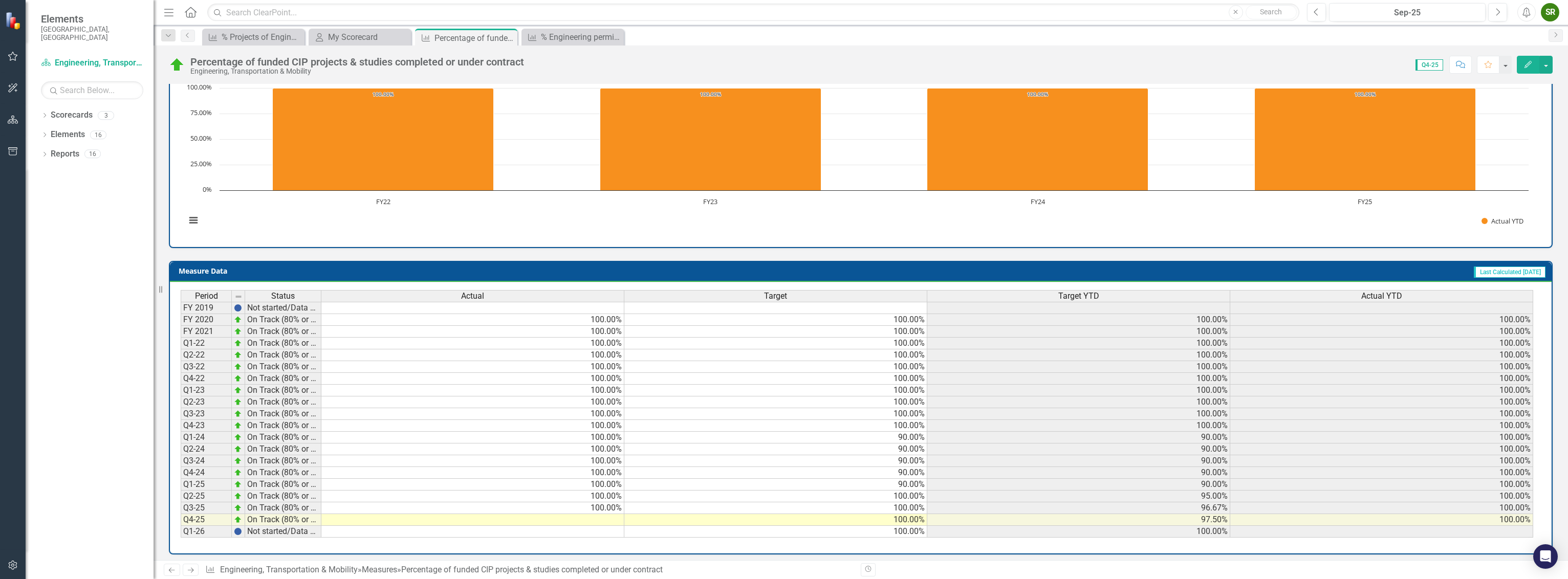
click at [607, 514] on td at bounding box center [472, 519] width 303 height 12
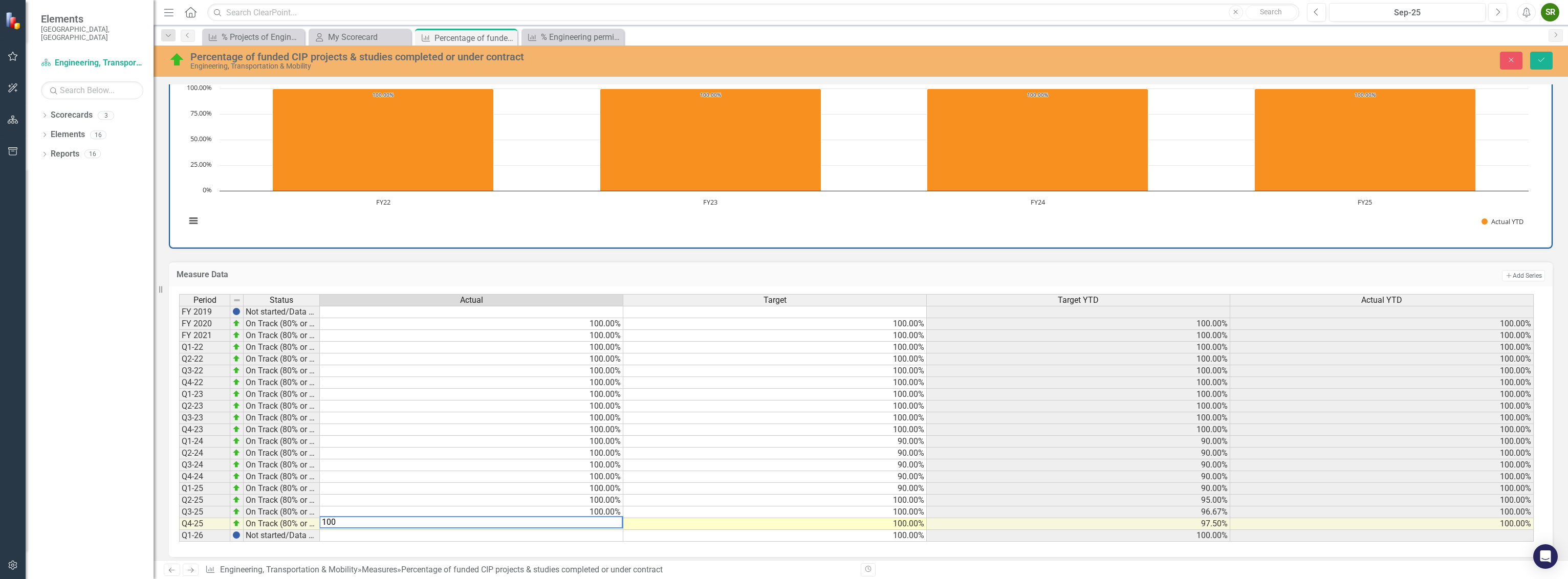
type textarea "90"
click at [667, 482] on td "90.00%" at bounding box center [775, 488] width 304 height 12
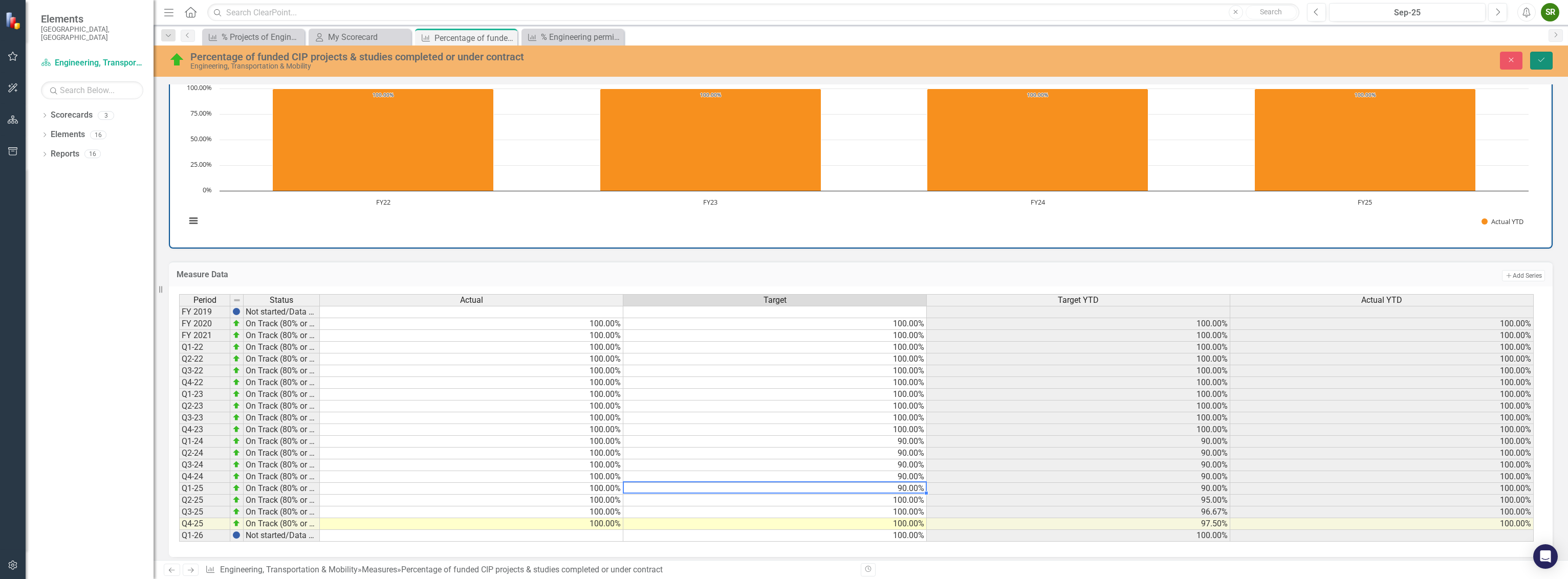
click at [1539, 53] on button "Save" at bounding box center [1541, 60] width 22 height 18
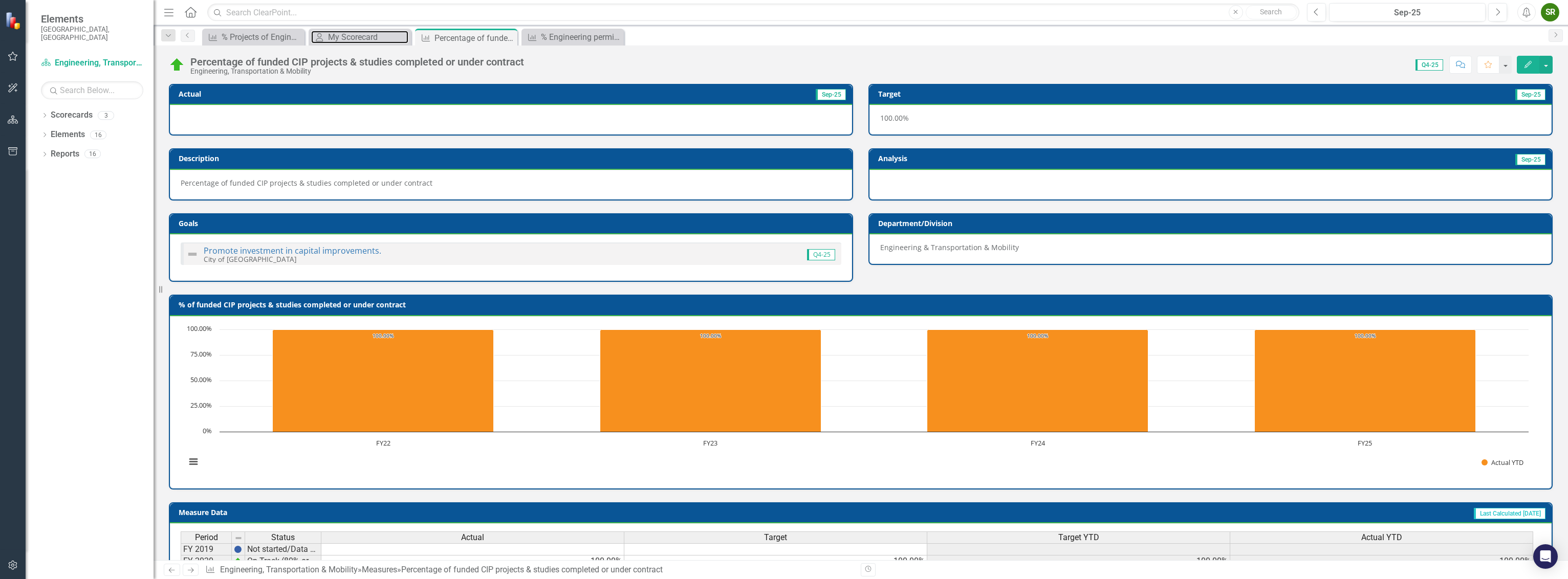
drag, startPoint x: 347, startPoint y: 35, endPoint x: 452, endPoint y: 200, distance: 195.6
click at [347, 35] on div "My Scorecard" at bounding box center [368, 37] width 80 height 13
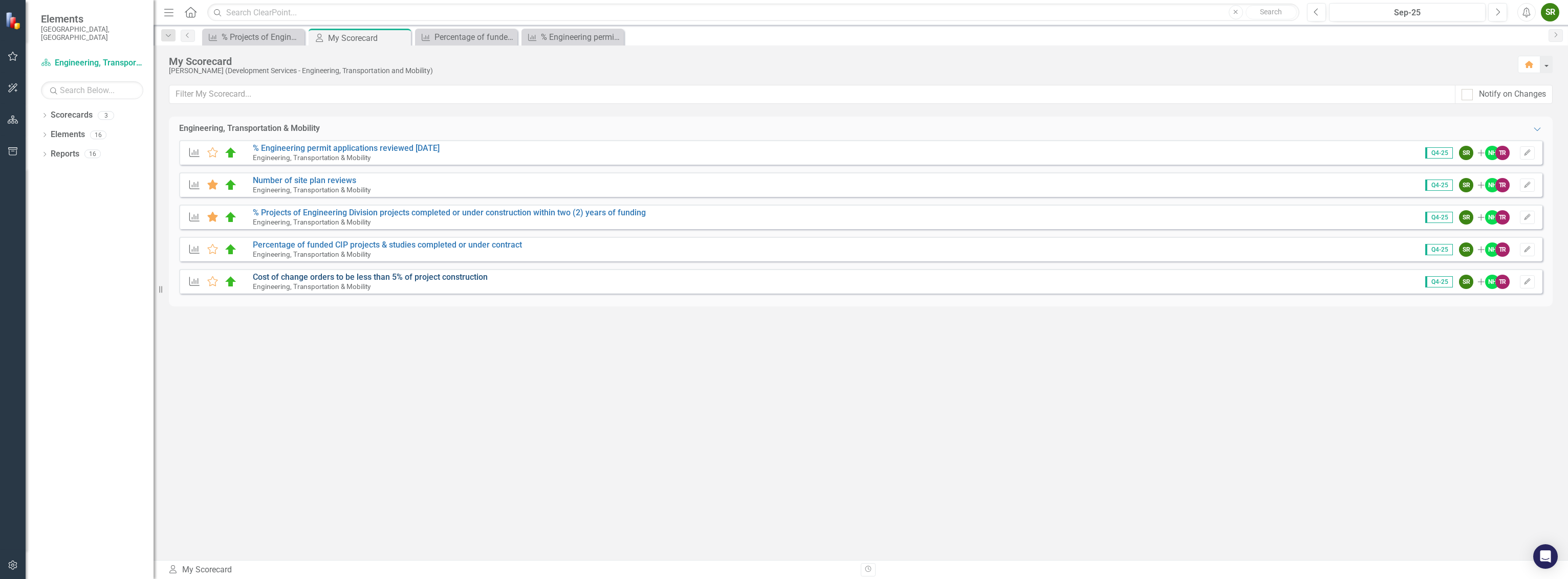
click at [319, 278] on link "Cost of change orders to be less than 5% of project construction" at bounding box center [370, 276] width 235 height 9
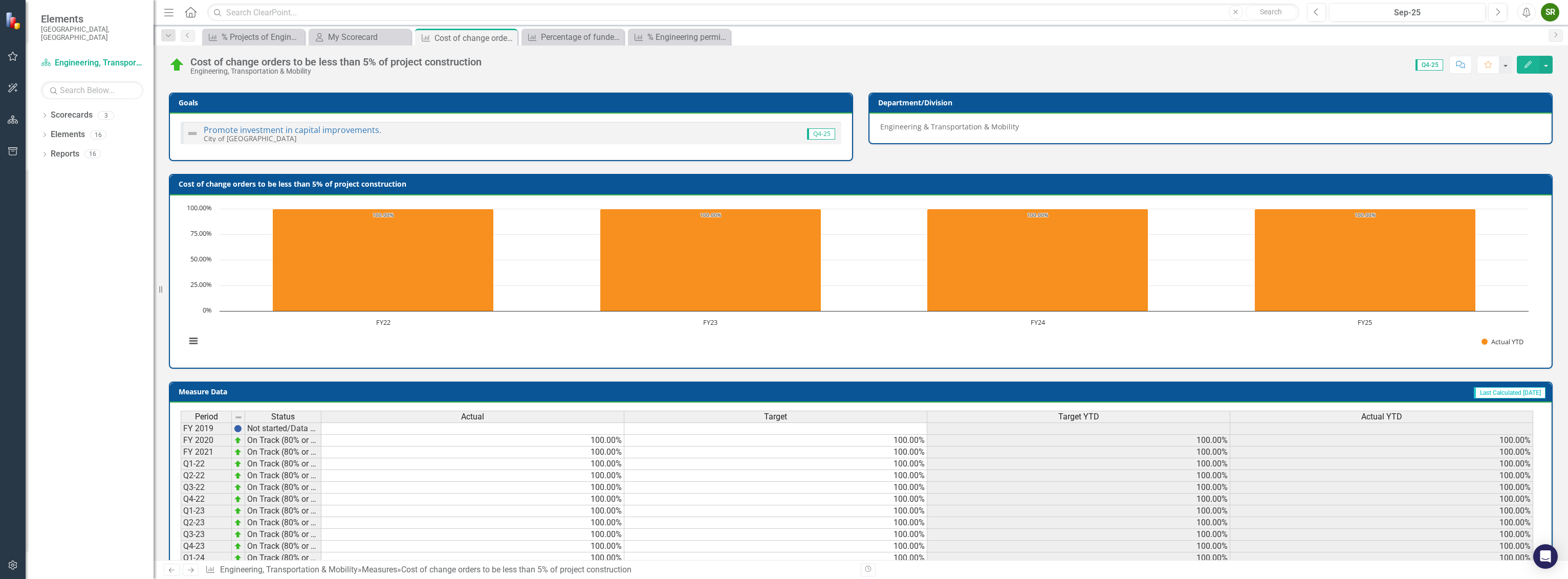
scroll to position [241, 0]
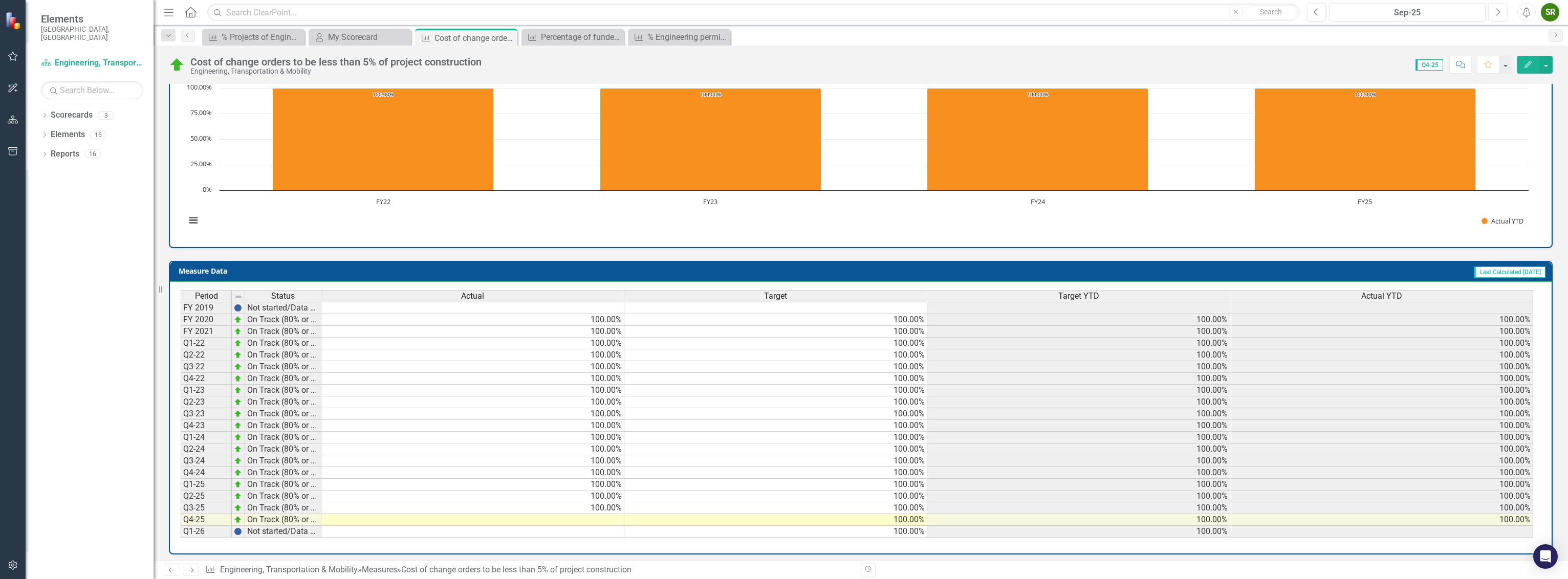
click at [592, 514] on td at bounding box center [472, 519] width 303 height 12
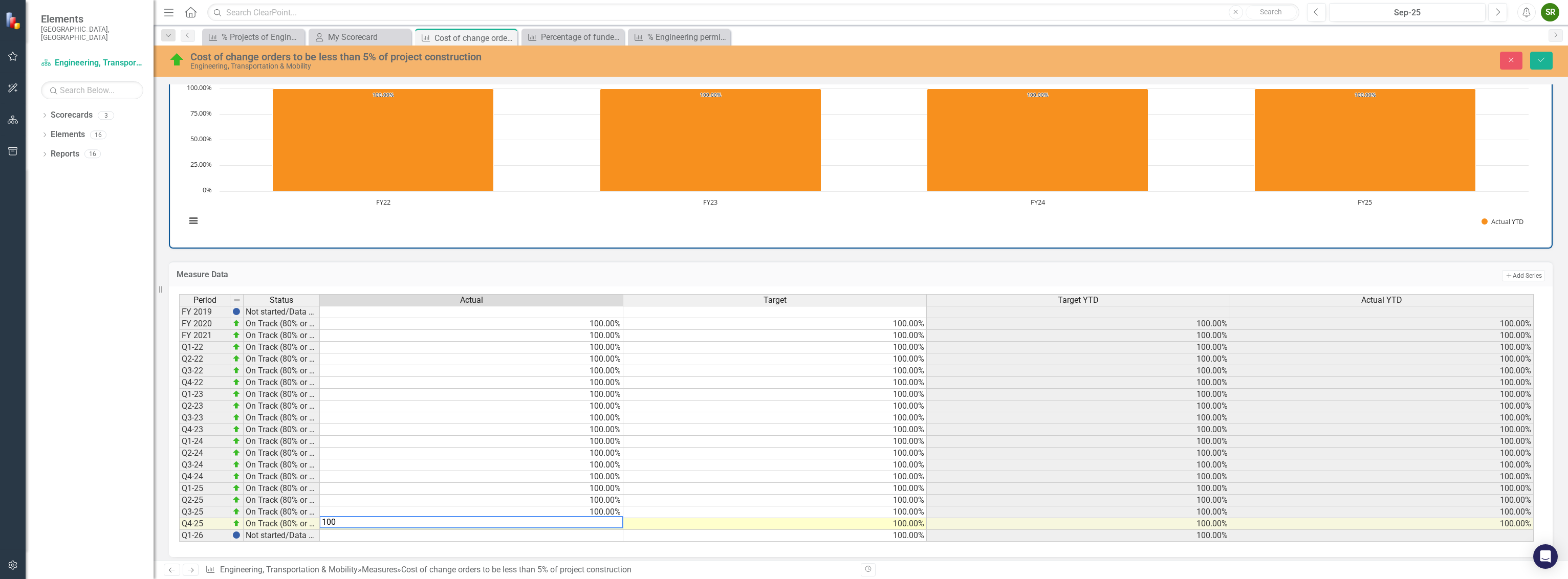
type textarea "100"
click at [756, 482] on td "100.00%" at bounding box center [775, 488] width 304 height 12
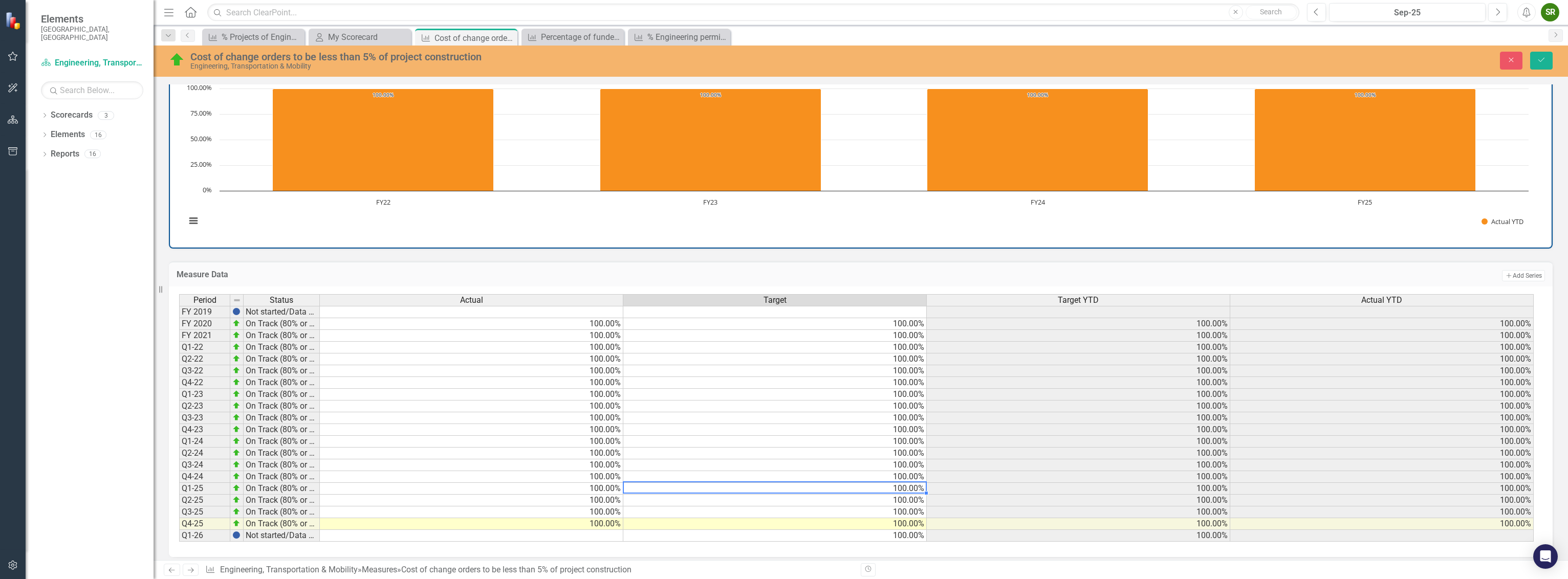
scroll to position [0, 0]
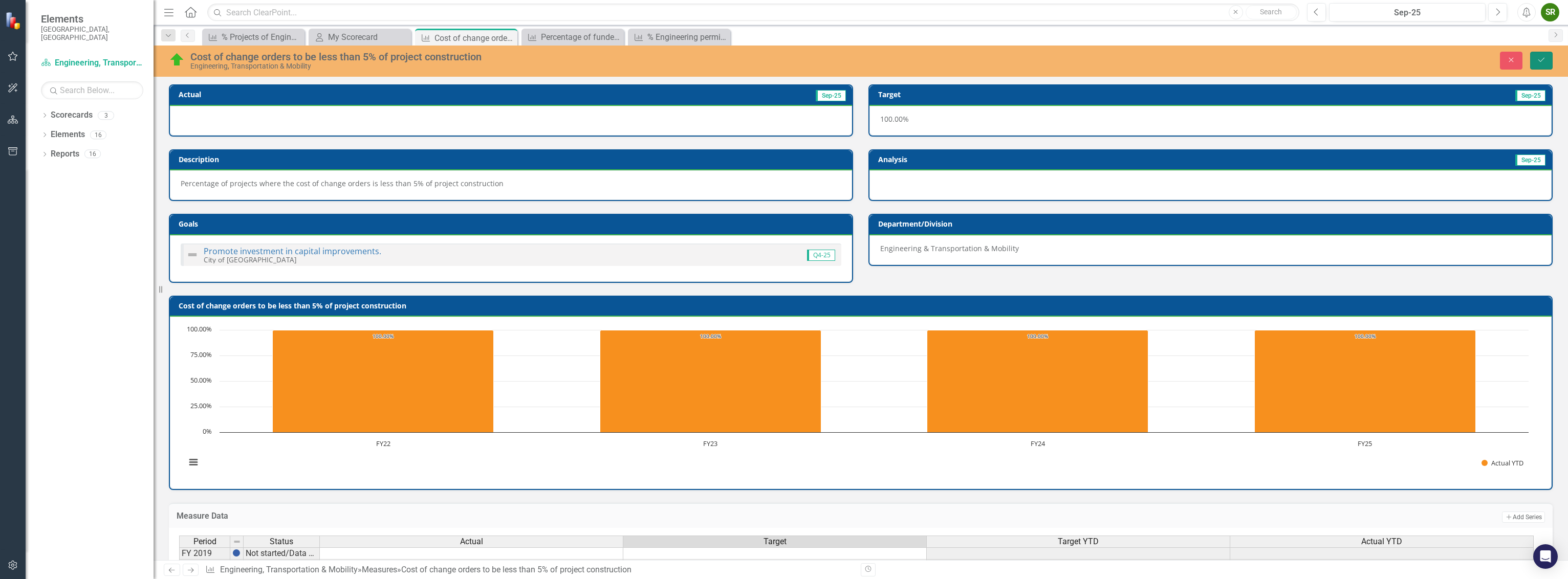
click at [1543, 58] on icon "Save" at bounding box center [1541, 60] width 9 height 7
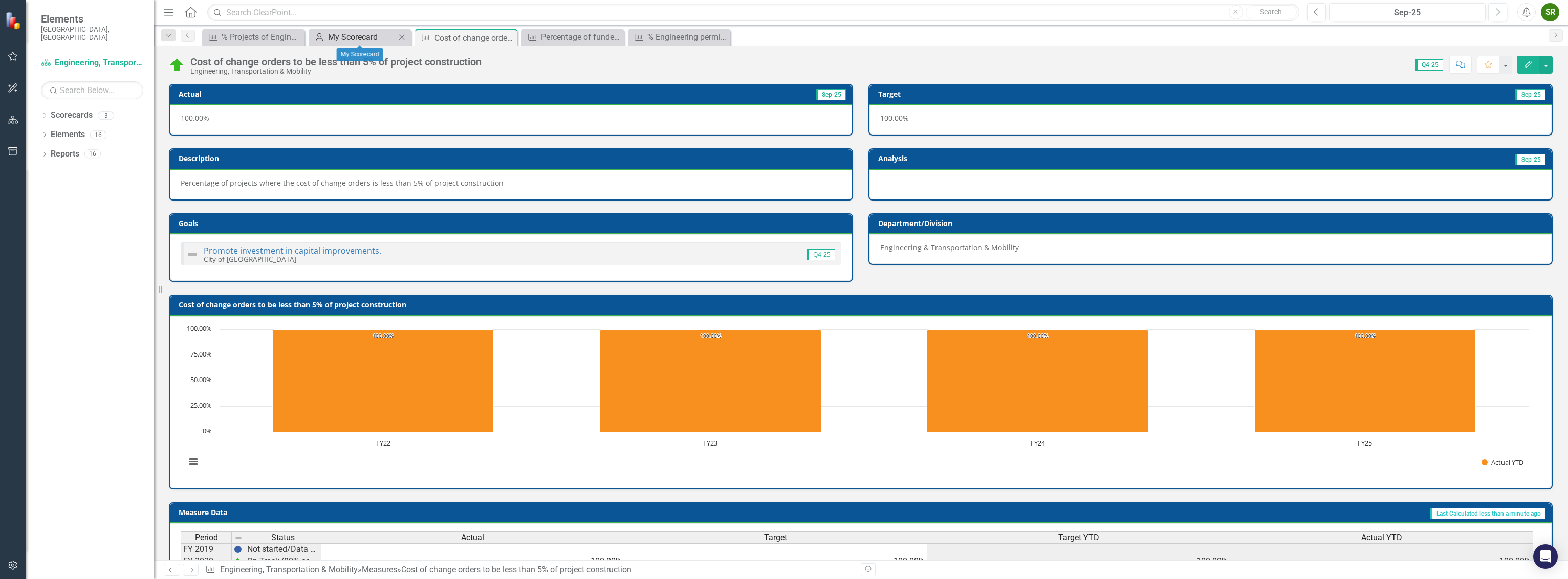
click at [374, 36] on div "My Scorecard" at bounding box center [361, 37] width 67 height 13
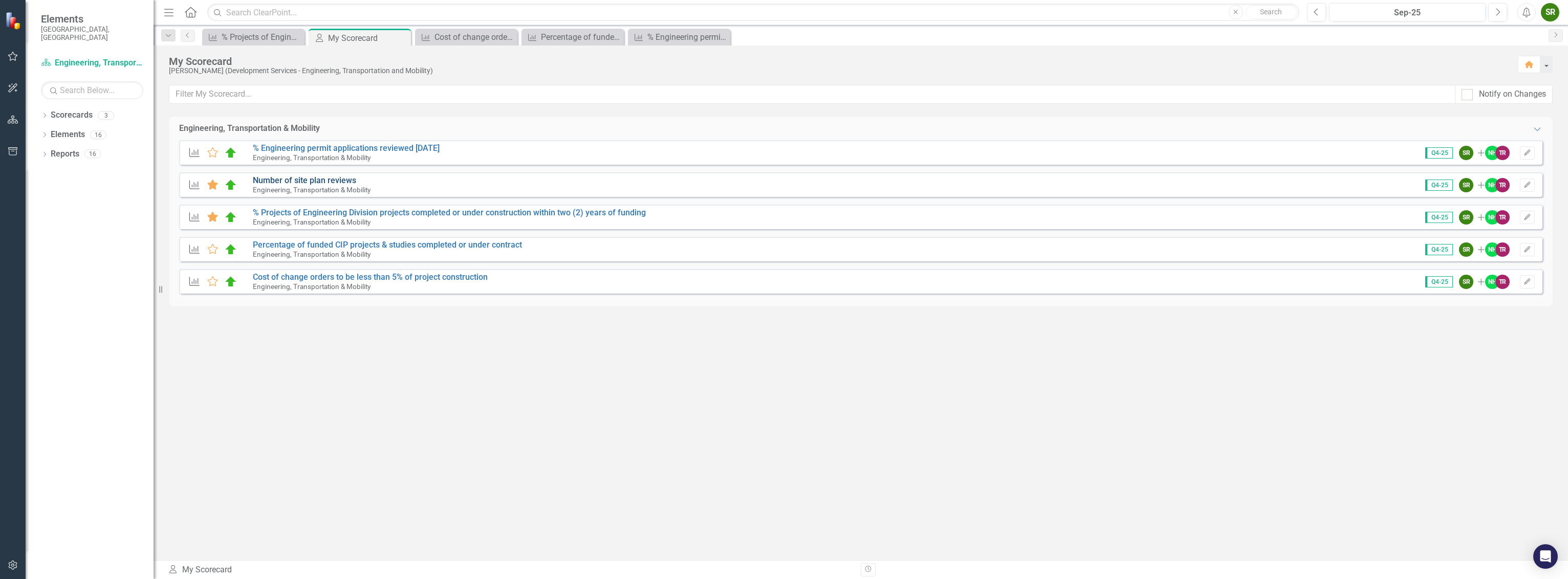
click at [285, 182] on link "Number of site plan reviews" at bounding box center [304, 180] width 103 height 9
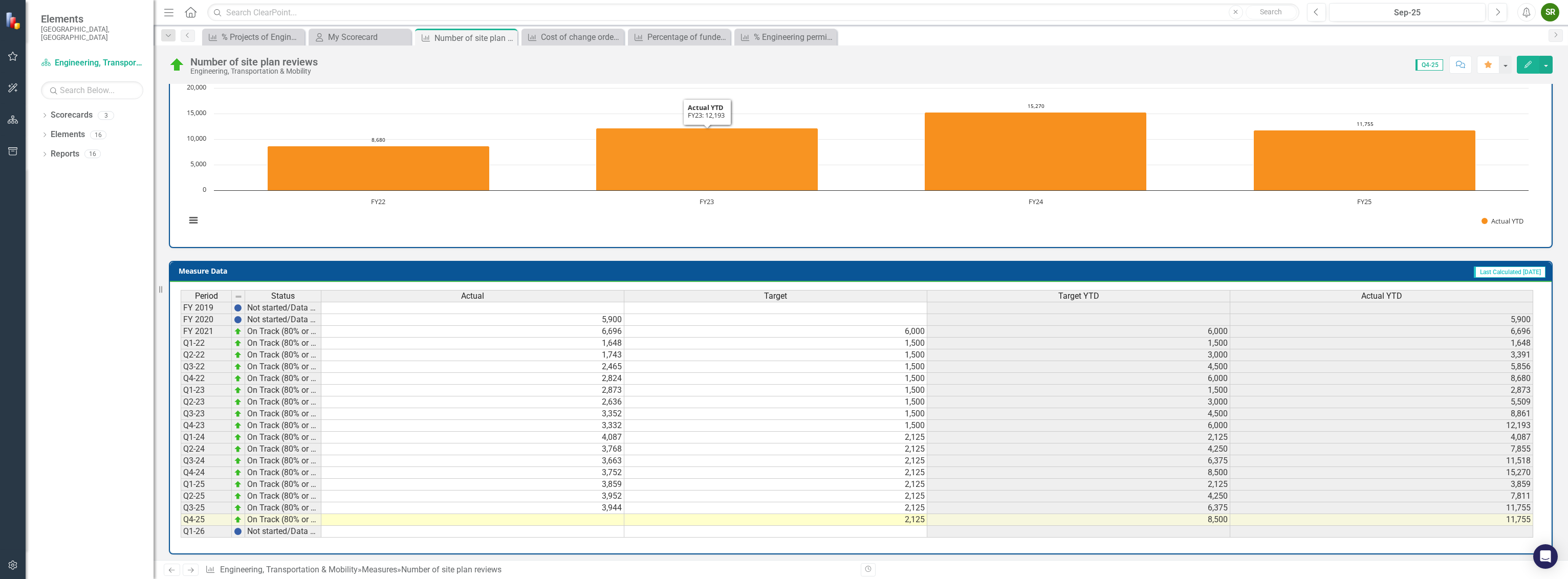
scroll to position [241, 0]
click at [353, 34] on div "My Scorecard" at bounding box center [361, 37] width 67 height 13
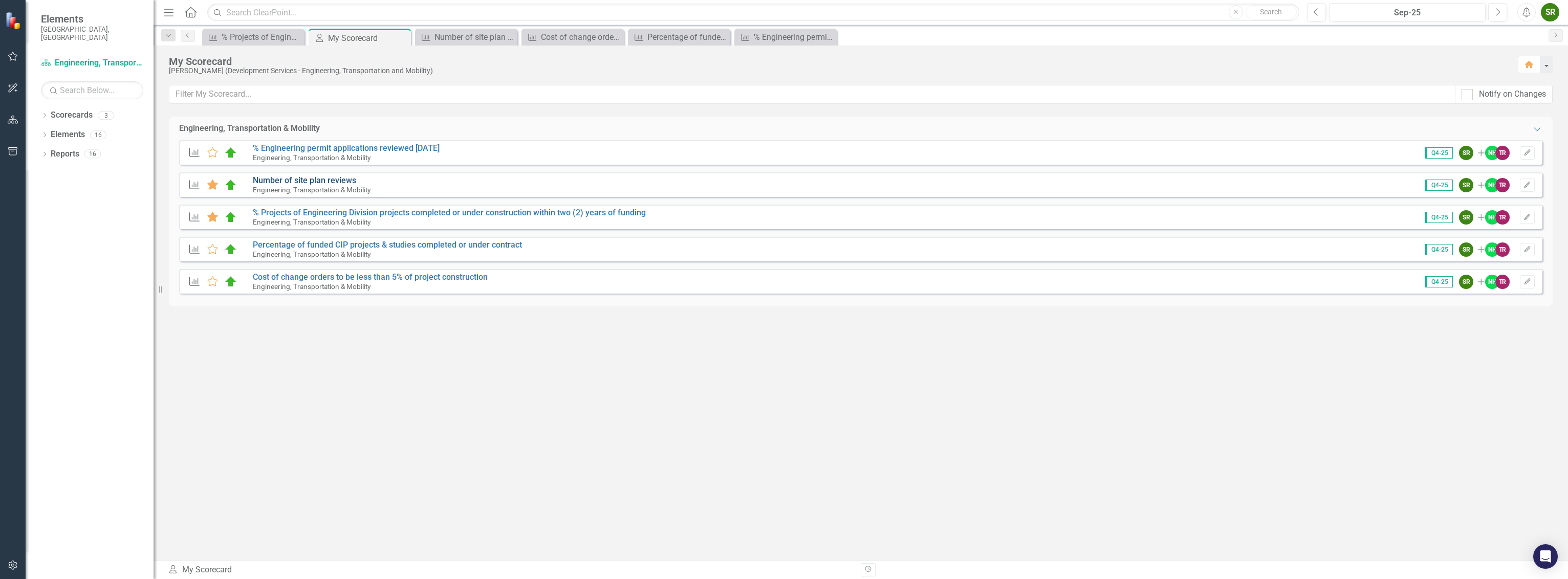
click at [320, 182] on link "Number of site plan reviews" at bounding box center [304, 180] width 103 height 9
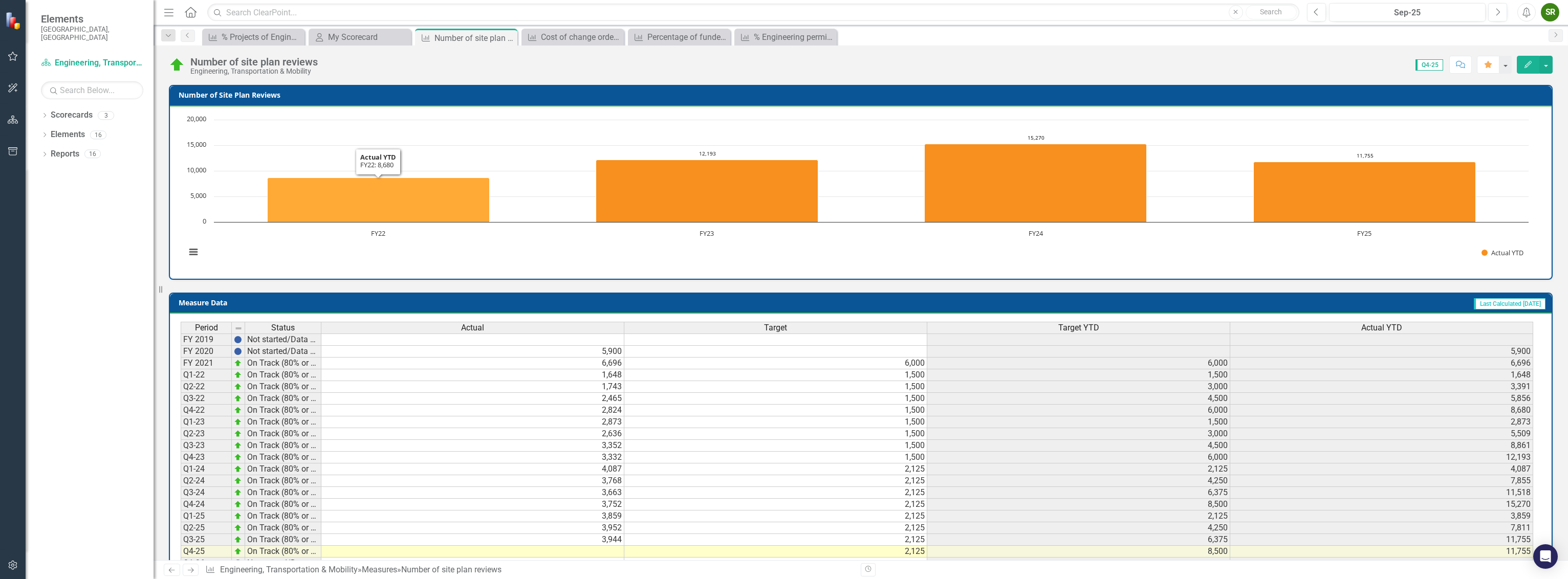
scroll to position [241, 0]
